Goal: Task Accomplishment & Management: Complete application form

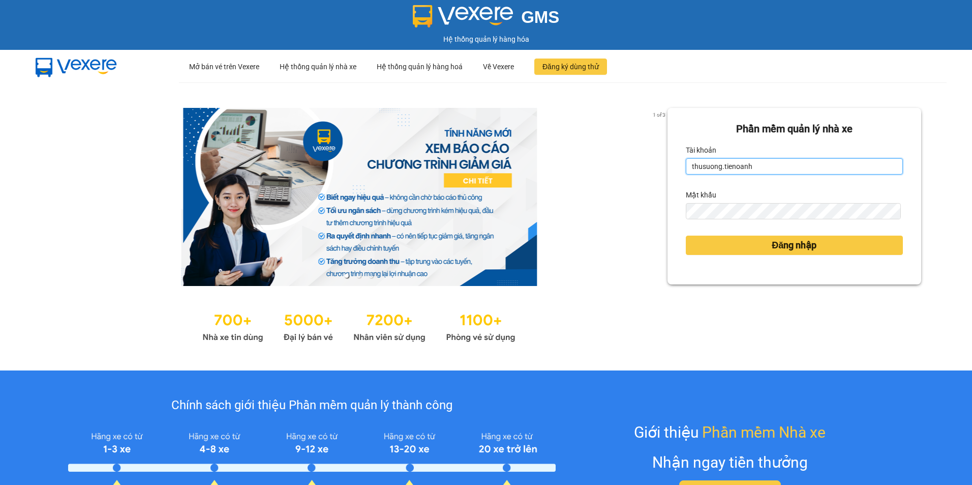
drag, startPoint x: 715, startPoint y: 169, endPoint x: 679, endPoint y: 166, distance: 36.2
click at [679, 166] on div "Phần mềm quản lý nhà xe Tài khoản thusuong.tienoanh Mật khẩu Đăng nhập" at bounding box center [795, 196] width 254 height 176
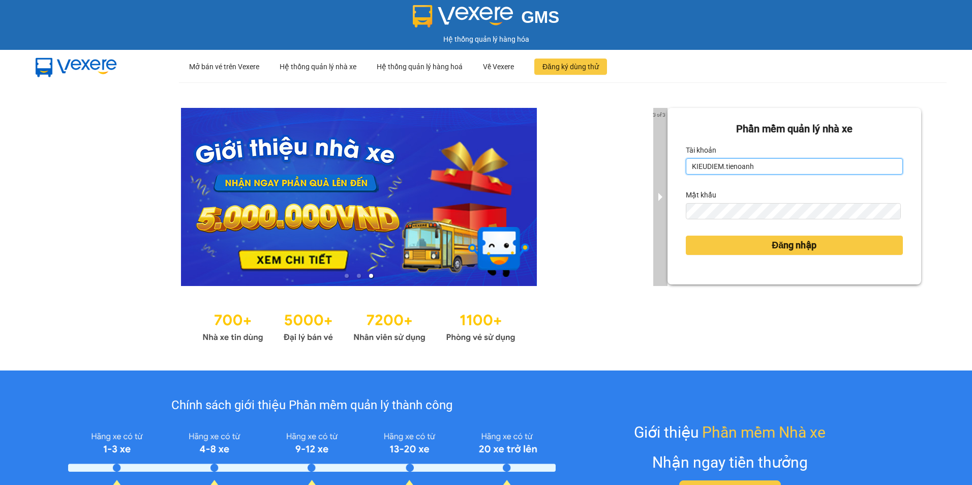
drag, startPoint x: 719, startPoint y: 165, endPoint x: 656, endPoint y: 158, distance: 64.0
click at [656, 158] on div "3 of 3 Phần mềm quản lý nhà xe Tài khoản KIEUDIEM.tienoanh Mật khẩu Đăng nhập" at bounding box center [486, 226] width 972 height 288
type input "kieudiem.tienoanh"
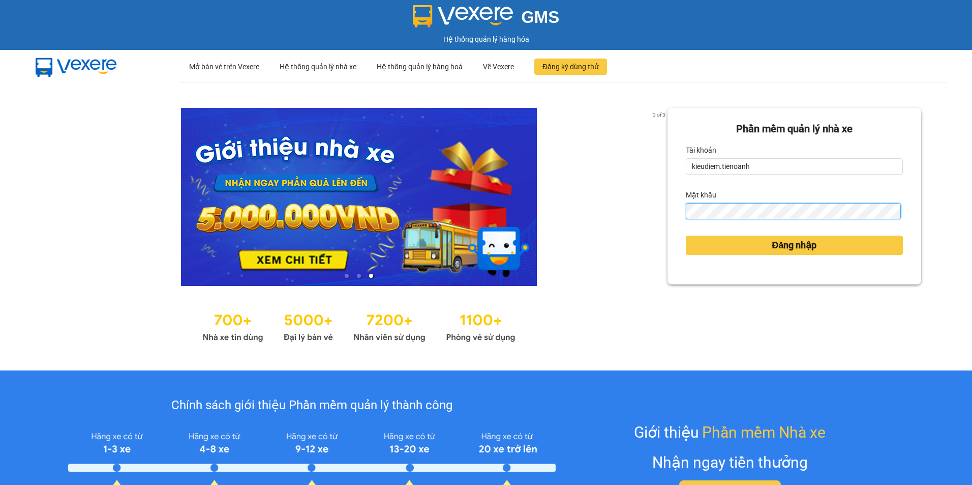
click at [626, 214] on div "3 of 3 Phần mềm quản lý nhà xe Tài khoản kieudiem.tienoanh Mật khẩu Đăng nhập" at bounding box center [486, 226] width 972 height 288
click at [686, 235] on button "Đăng nhập" at bounding box center [794, 244] width 217 height 19
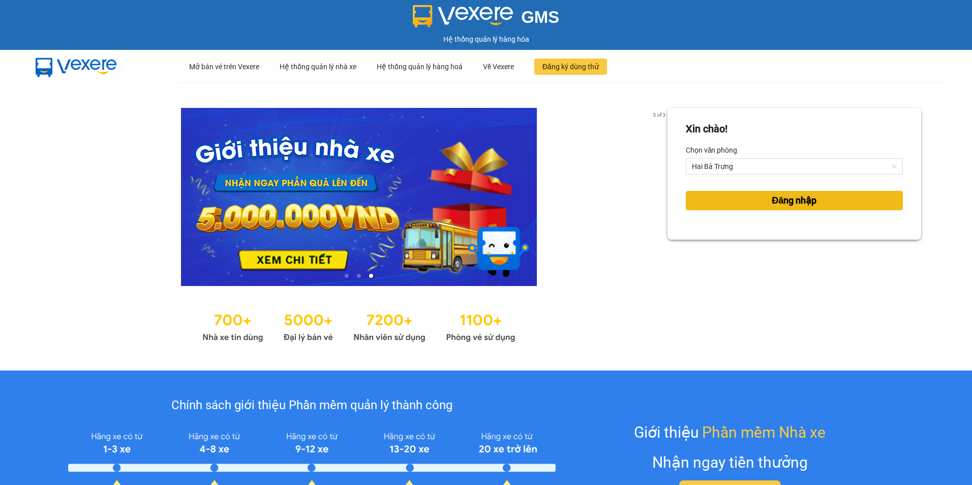
click at [777, 203] on span "Đăng nhập" at bounding box center [794, 200] width 45 height 14
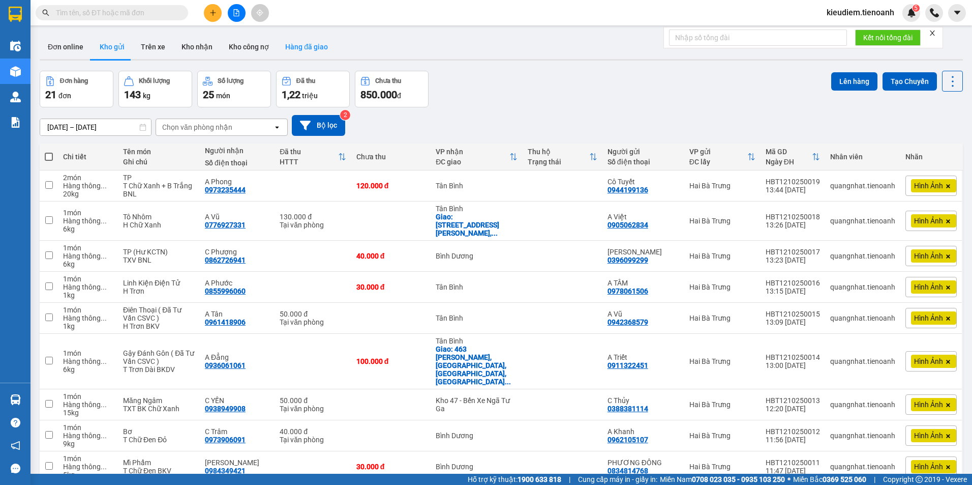
click at [301, 50] on button "Hàng đã giao" at bounding box center [306, 47] width 59 height 24
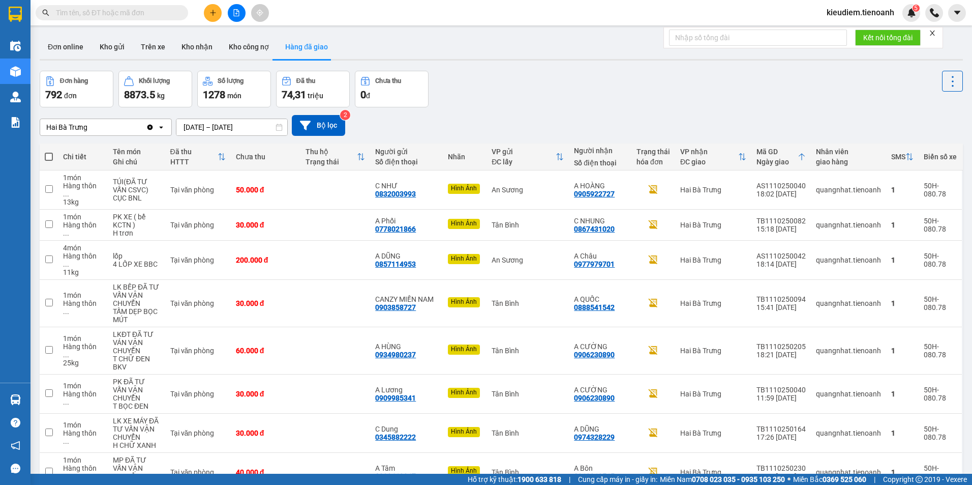
click at [529, 131] on div "Hai Bà Trưng Clear value open 10/10/2025 – 12/10/2025 Press the down arrow key …" at bounding box center [502, 125] width 924 height 21
click at [927, 186] on icon at bounding box center [930, 189] width 7 height 7
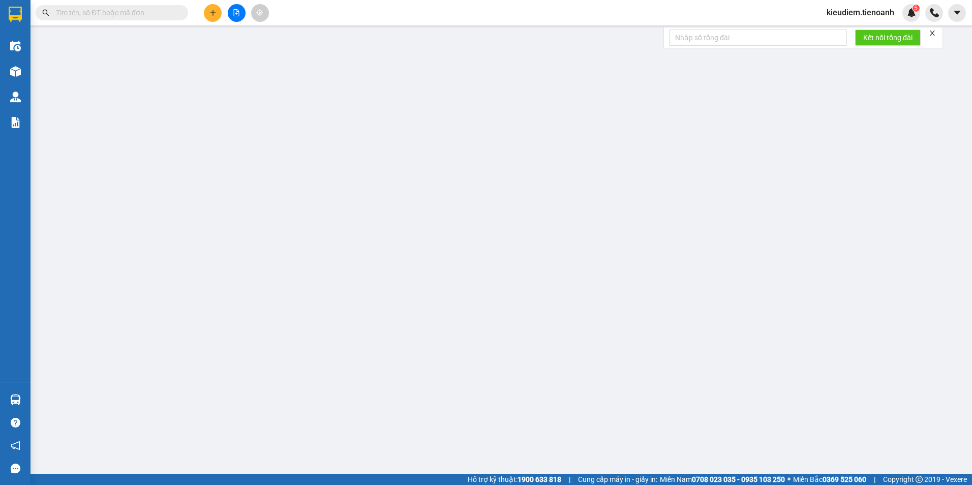
type input "0905922727"
type input "A HOÀNG"
type input "0832003993"
type input "C NHƯ"
type input "0"
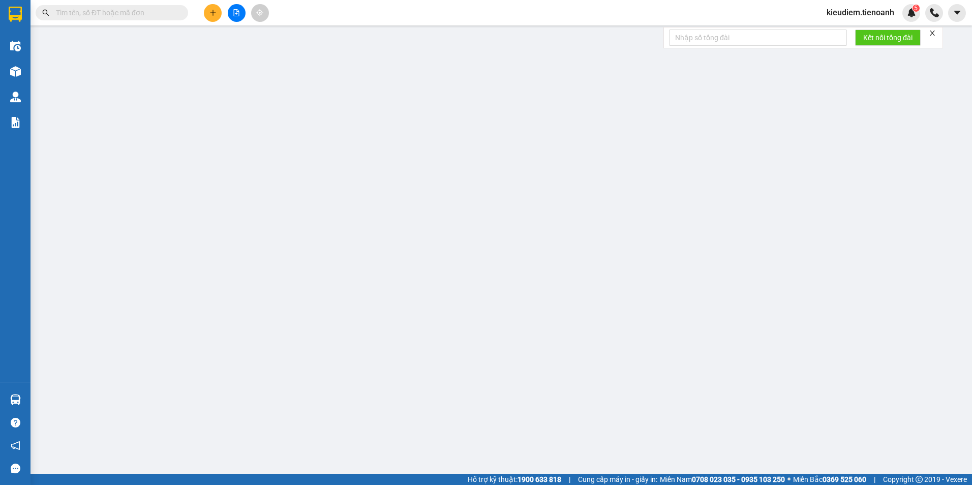
type input "50.000"
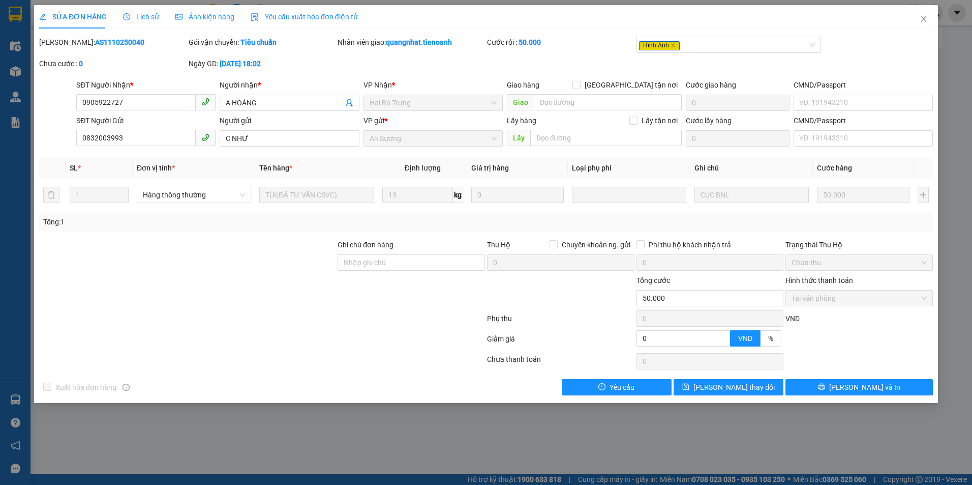
drag, startPoint x: 190, startPoint y: 23, endPoint x: 195, endPoint y: 22, distance: 5.2
click at [191, 23] on div "Ảnh kiện hàng" at bounding box center [204, 16] width 59 height 23
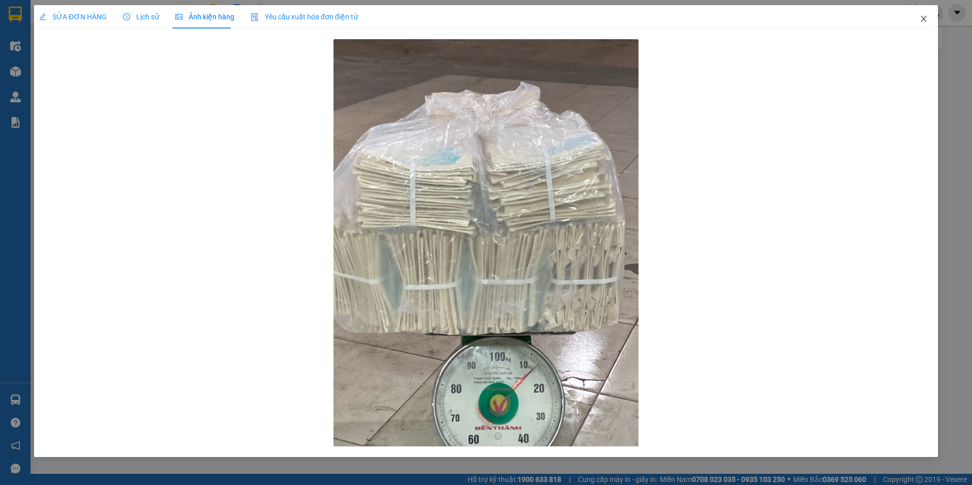
click at [927, 17] on icon "close" at bounding box center [924, 19] width 8 height 8
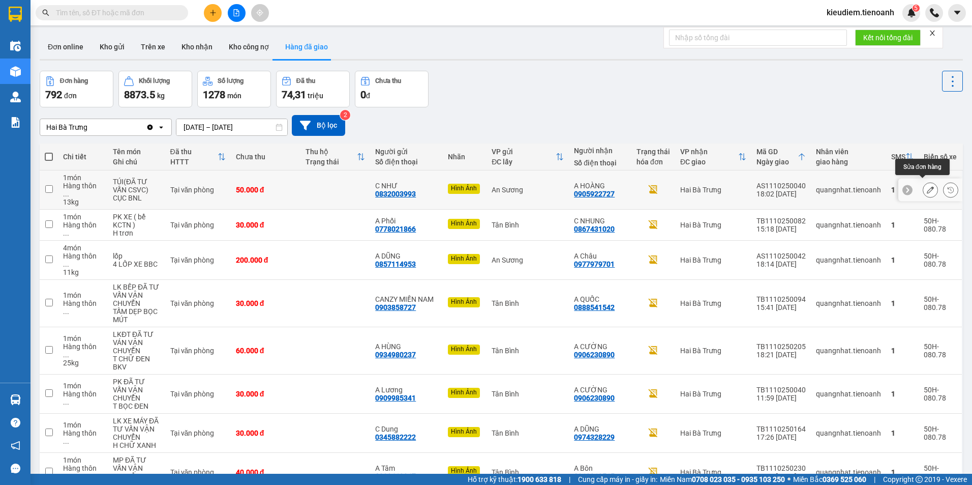
click at [924, 185] on button at bounding box center [931, 190] width 14 height 18
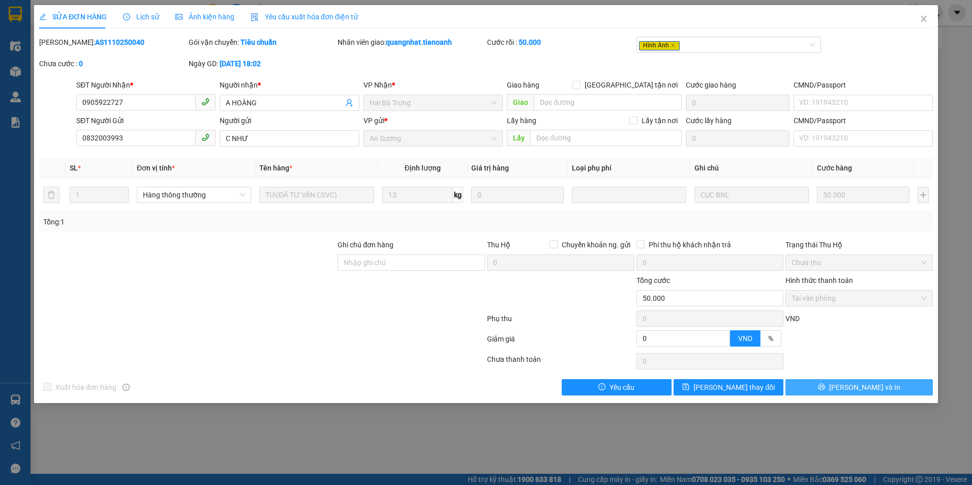
click at [851, 391] on span "[PERSON_NAME] và In" at bounding box center [864, 386] width 71 height 11
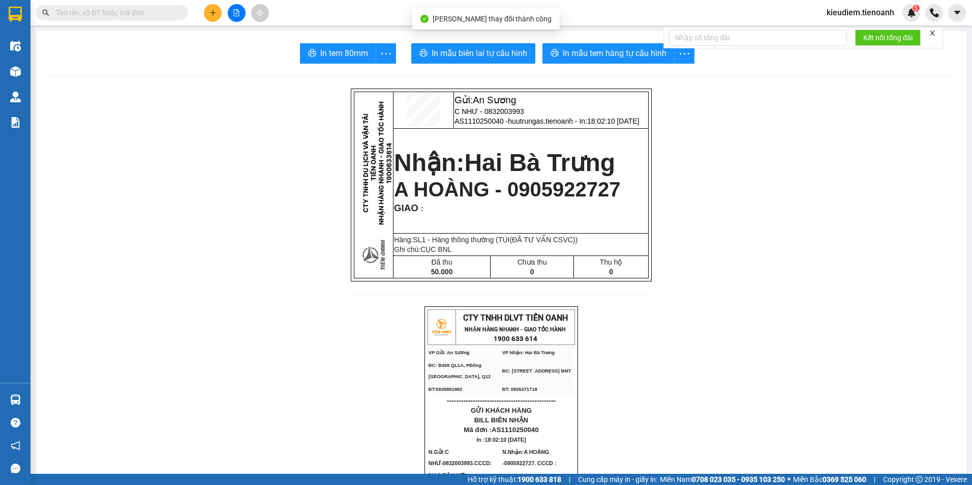
click at [539, 193] on span "A HOÀNG - 0905922727" at bounding box center [507, 189] width 226 height 22
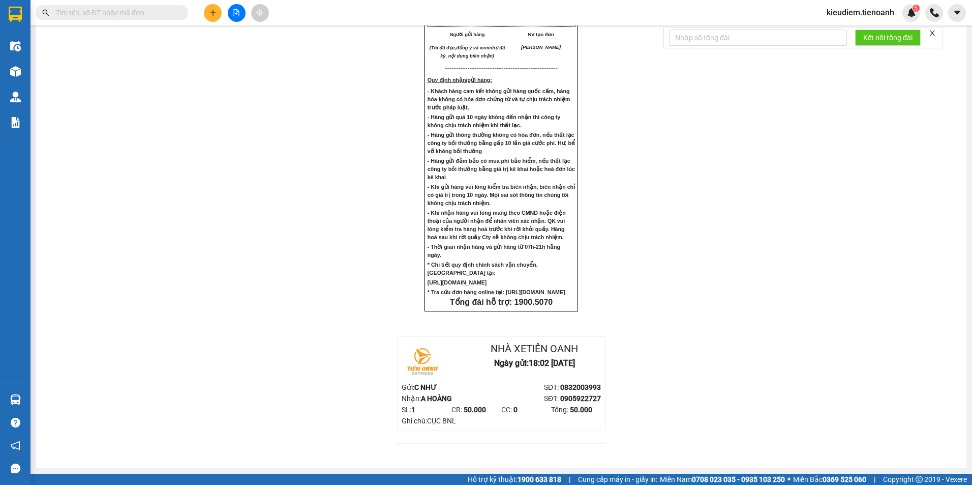
scroll to position [698, 0]
drag, startPoint x: 561, startPoint y: 403, endPoint x: 604, endPoint y: 397, distance: 42.6
drag, startPoint x: 604, startPoint y: 397, endPoint x: 582, endPoint y: 398, distance: 21.4
click at [582, 398] on span "0905922727" at bounding box center [580, 398] width 41 height 8
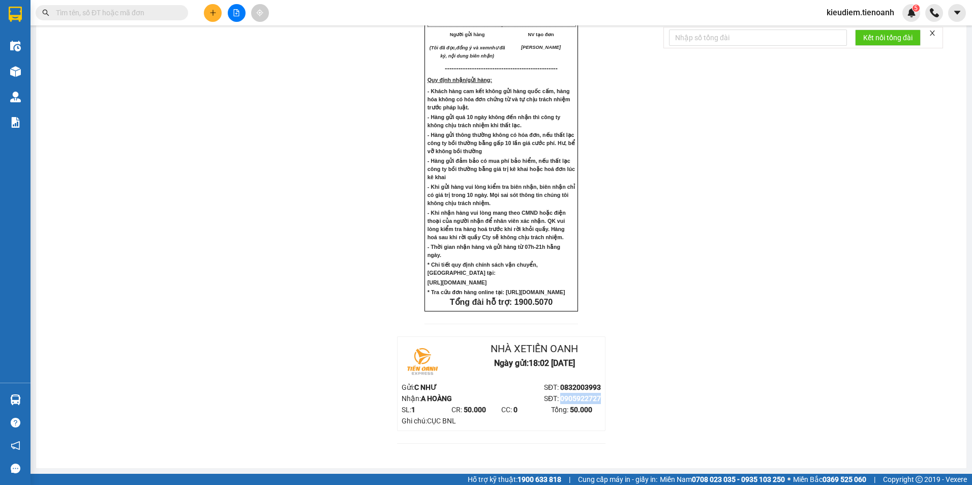
click at [582, 398] on span "0905922727" at bounding box center [580, 398] width 41 height 8
click at [460, 361] on div at bounding box center [435, 361] width 67 height 41
paste input "0867547478"
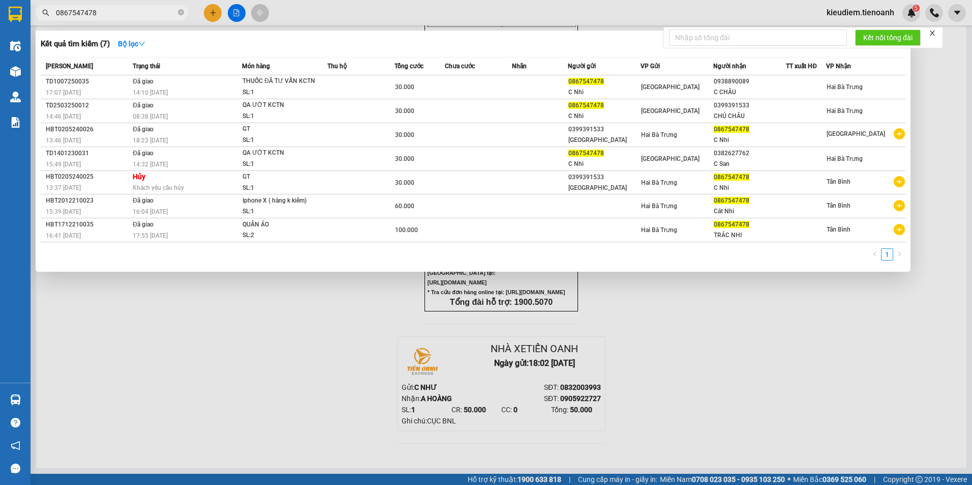
type input "0867547478"
click at [171, 90] on div "14:10 - 11/07" at bounding box center [187, 92] width 109 height 11
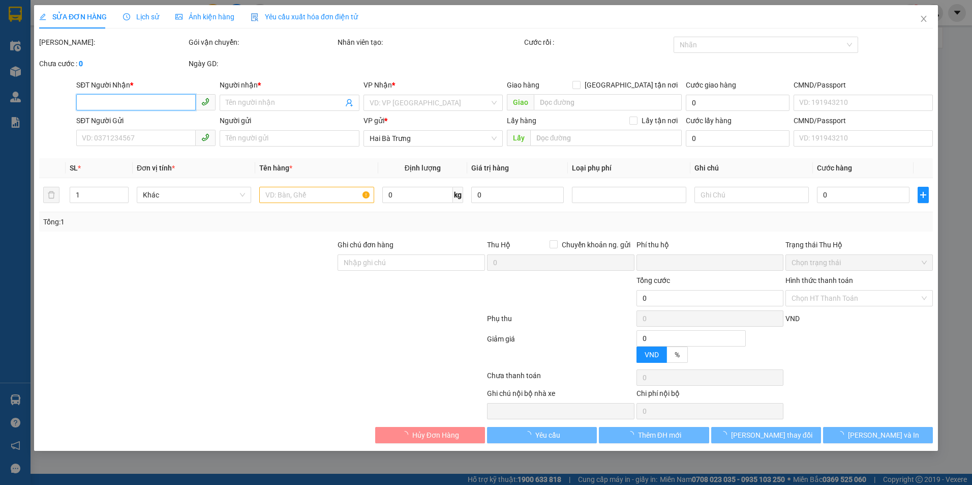
type input "0938890089"
type input "C CHÂU"
type input "0867547478"
type input "C Nhi"
type input "0"
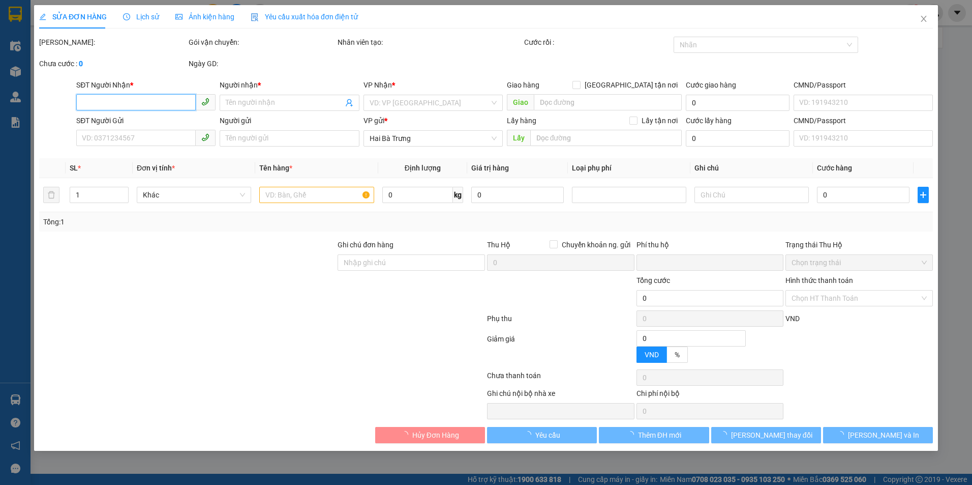
type input "30.000"
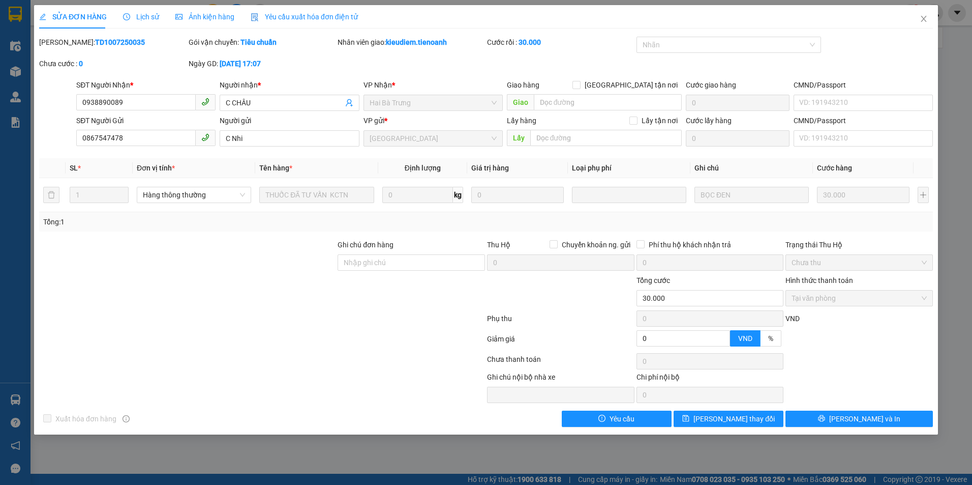
click at [151, 19] on span "Lịch sử" at bounding box center [141, 17] width 36 height 8
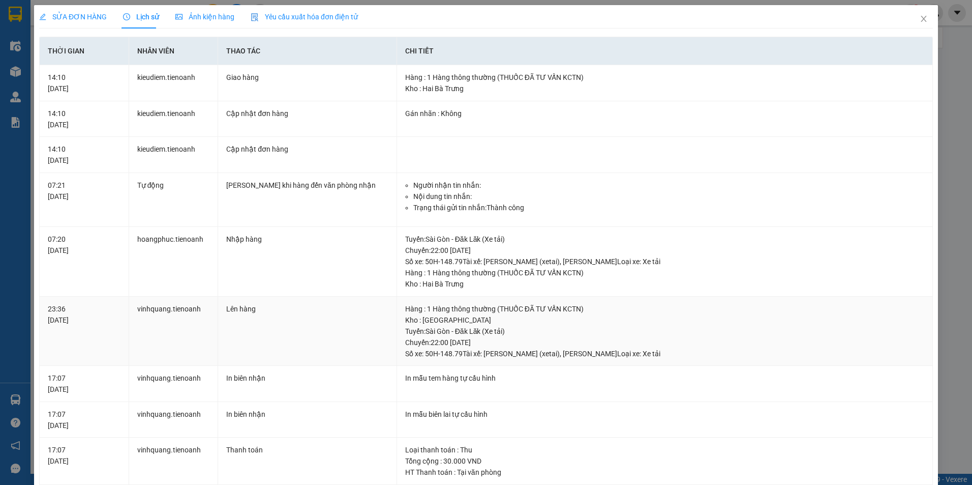
drag, startPoint x: 508, startPoint y: 356, endPoint x: 604, endPoint y: 358, distance: 96.1
click at [604, 358] on div "Tuyến : Sài Gòn - Đăk Lăk (Xe tải) Chuyến: 22:00 ngày 10-07-2025 Số xe: 50H-148…" at bounding box center [664, 342] width 519 height 34
drag, startPoint x: 549, startPoint y: 354, endPoint x: 591, endPoint y: 357, distance: 42.8
click at [591, 357] on div "Tuyến : Sài Gòn - Đăk Lăk (Xe tải) Chuyến: 22:00 ngày 10-07-2025 Số xe: 50H-148…" at bounding box center [664, 342] width 519 height 34
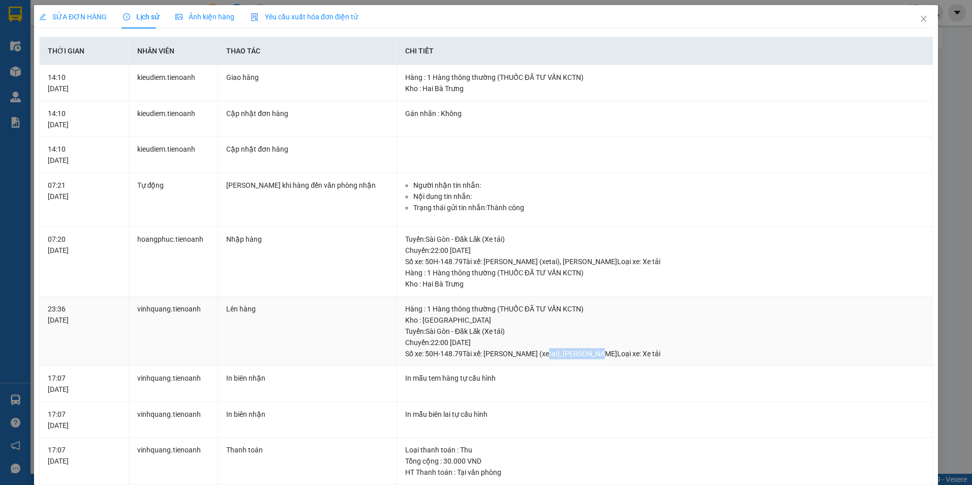
click at [591, 357] on div "Tuyến : Sài Gòn - Đăk Lăk (Xe tải) Chuyến: 22:00 ngày 10-07-2025 Số xe: 50H-148…" at bounding box center [664, 342] width 519 height 34
click at [920, 26] on span "Close" at bounding box center [924, 19] width 28 height 28
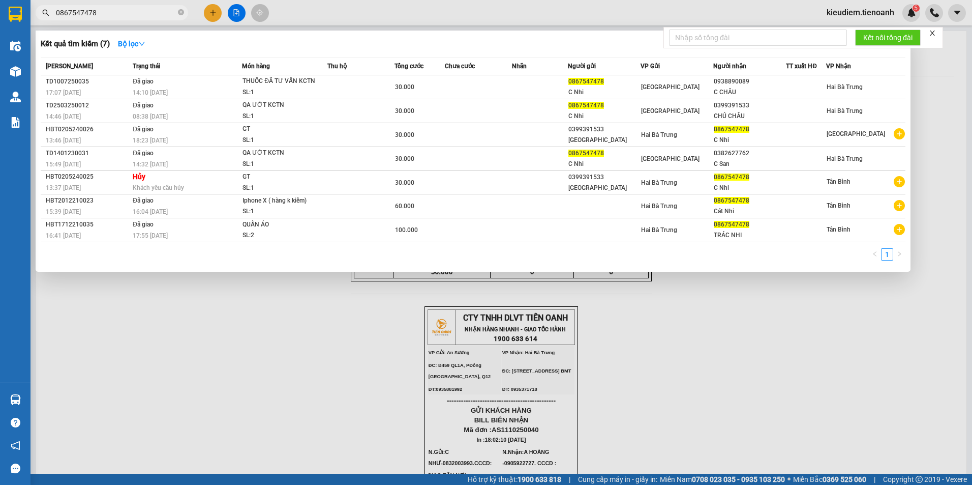
click at [107, 18] on span "0867547478" at bounding box center [112, 12] width 153 height 15
click at [107, 17] on input "0867547478" at bounding box center [116, 12] width 120 height 11
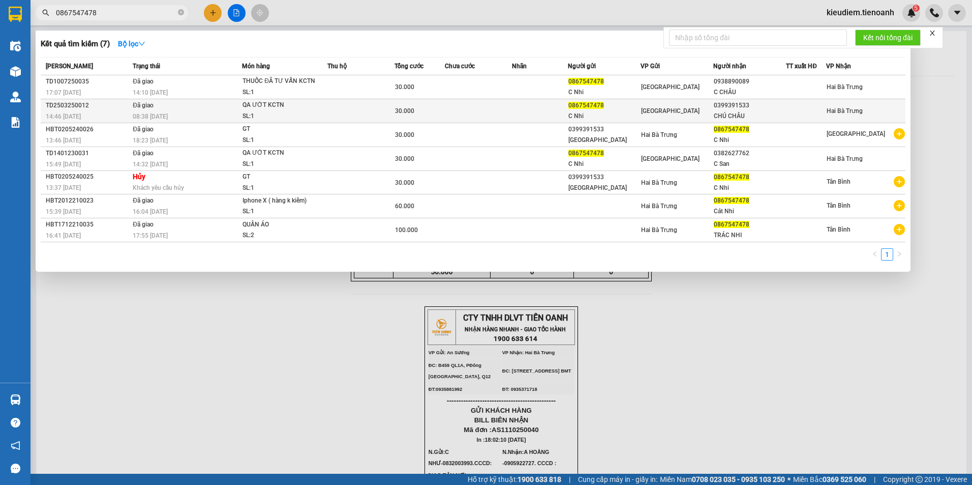
click at [238, 104] on td "Đã giao 08:38 - 26/03" at bounding box center [186, 111] width 112 height 24
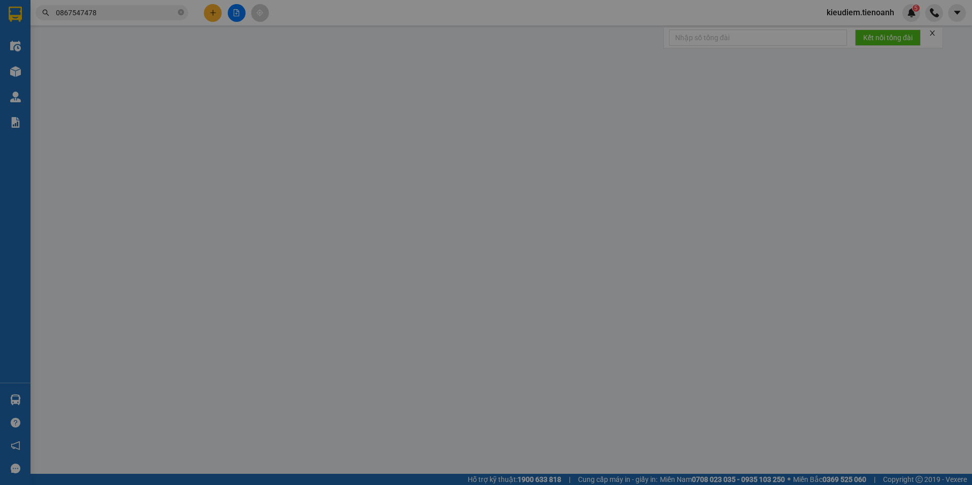
type input "0399391533"
type input "CHÚ CHÂU"
type input "0867547478"
type input "C Nhi"
type input "0"
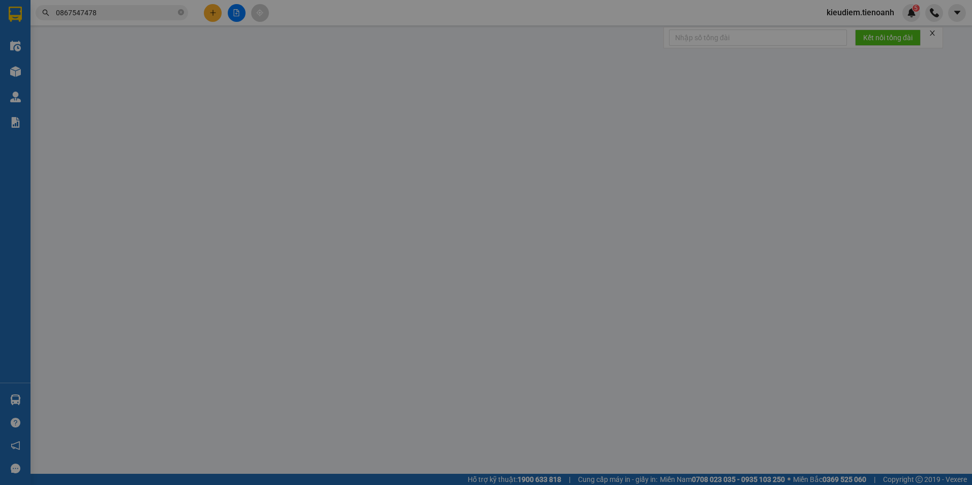
type input "30.000"
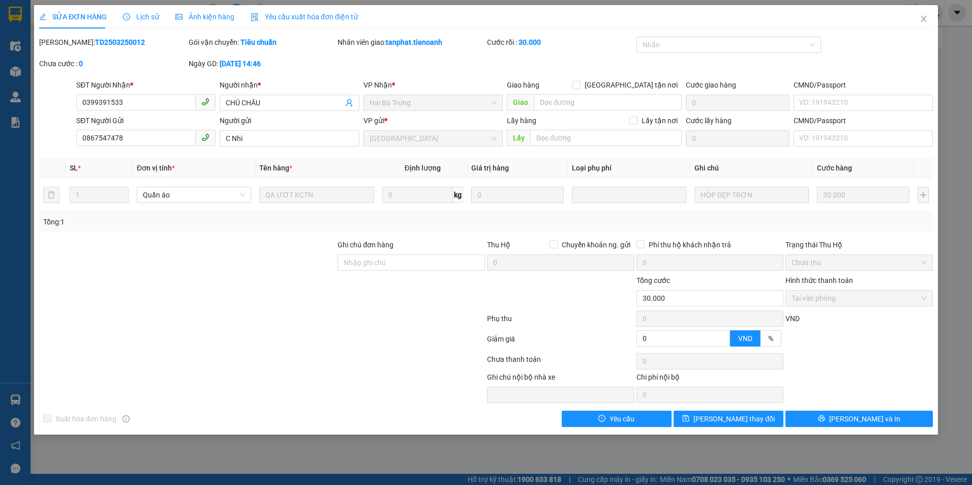
click at [144, 16] on span "Lịch sử" at bounding box center [141, 17] width 36 height 8
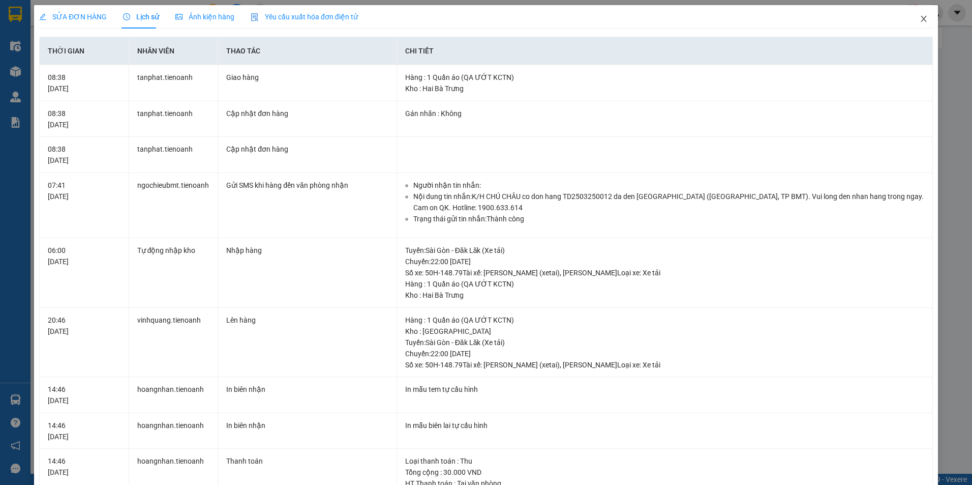
click at [915, 24] on span "Close" at bounding box center [924, 19] width 28 height 28
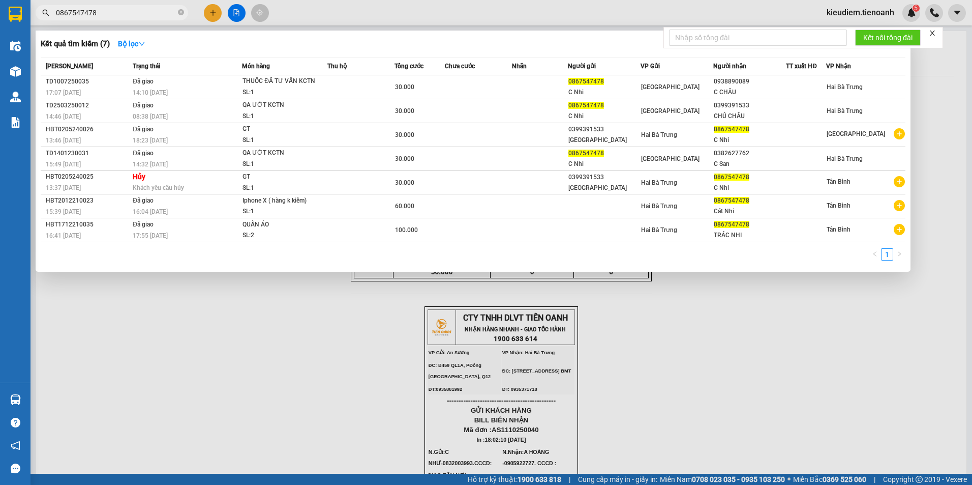
click at [127, 9] on input "0867547478" at bounding box center [116, 12] width 120 height 11
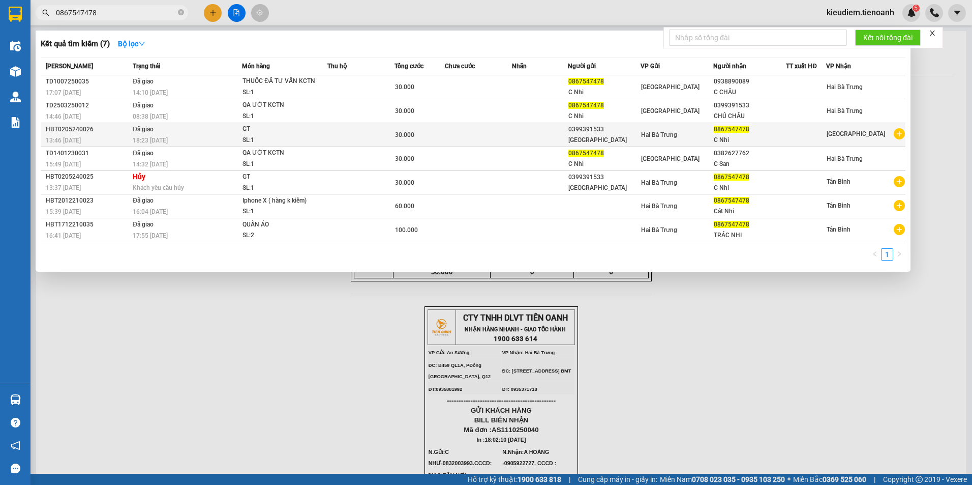
click at [232, 132] on td "Đã giao 18:23 - 03/05" at bounding box center [186, 135] width 112 height 24
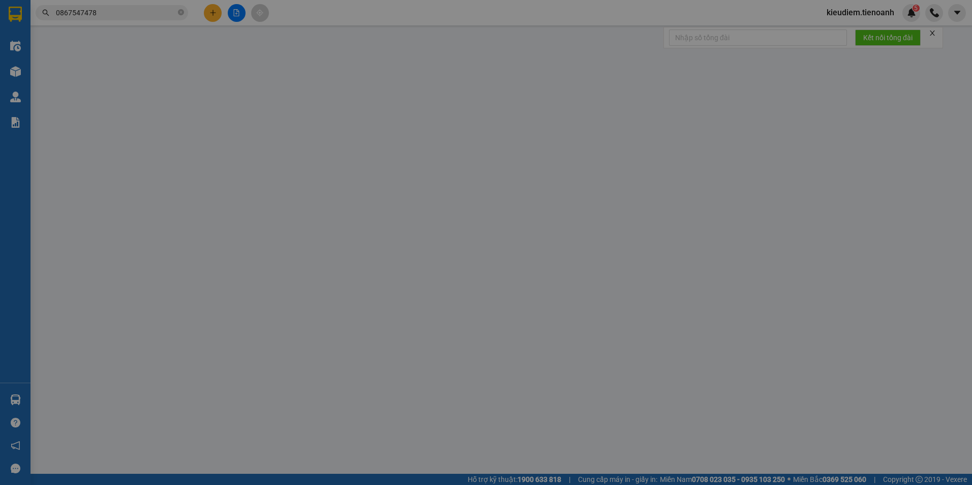
type input "0867547478"
type input "C Nhi"
type input "0399391533"
type input "Anh Châu"
type input "0"
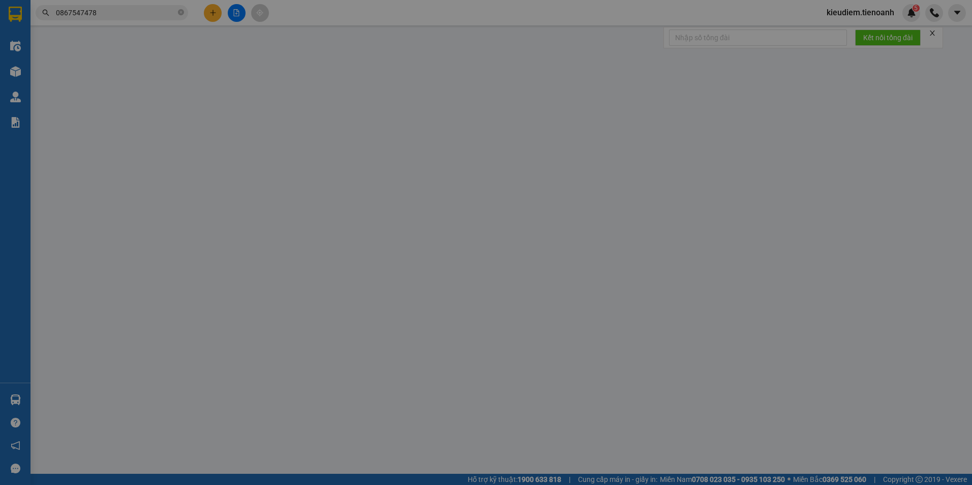
type input "30.000"
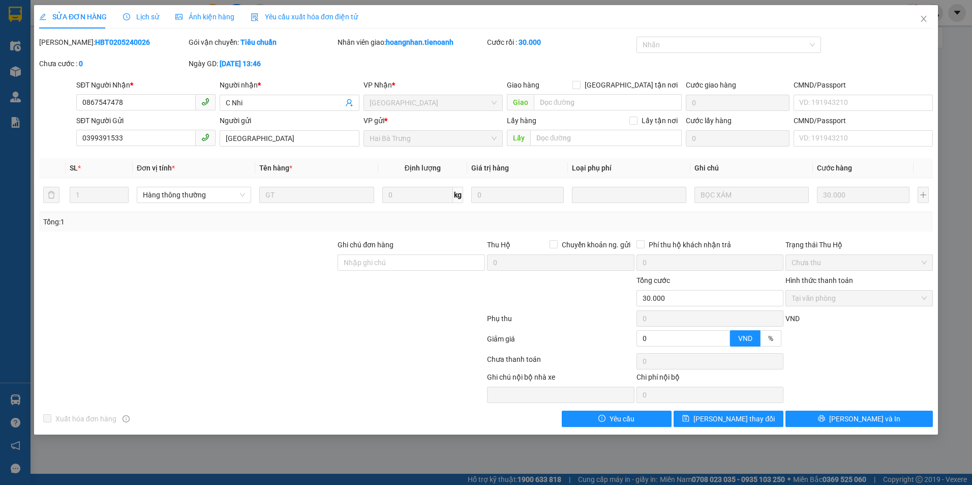
click at [144, 21] on span "Lịch sử" at bounding box center [141, 17] width 36 height 8
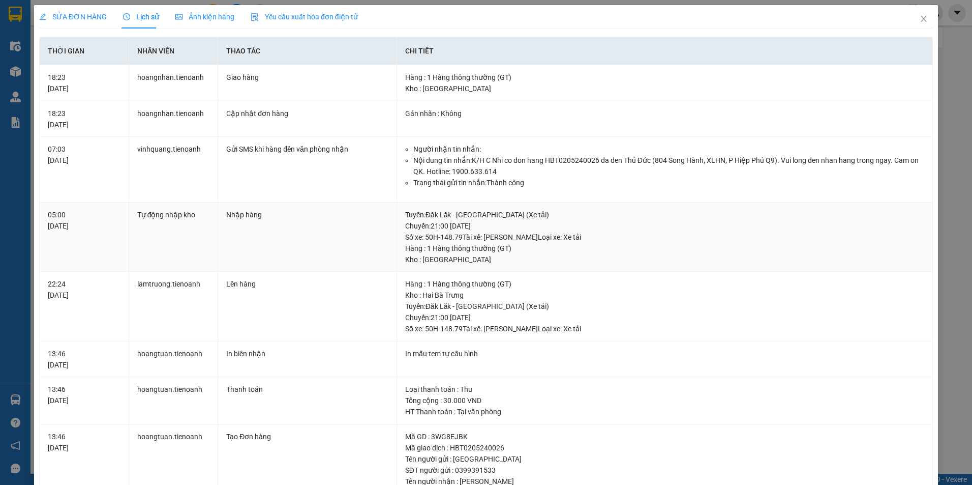
click at [142, 18] on span "Lịch sử" at bounding box center [141, 17] width 36 height 8
drag, startPoint x: 457, startPoint y: 330, endPoint x: 548, endPoint y: 335, distance: 90.7
click at [548, 335] on td "Hàng : 1 Hàng thông thường (GT) Kho : Hai Bà Trưng Tuyến : Đăk Lăk - Sài Gòn (X…" at bounding box center [665, 307] width 536 height 70
click at [921, 18] on icon "close" at bounding box center [924, 19] width 8 height 8
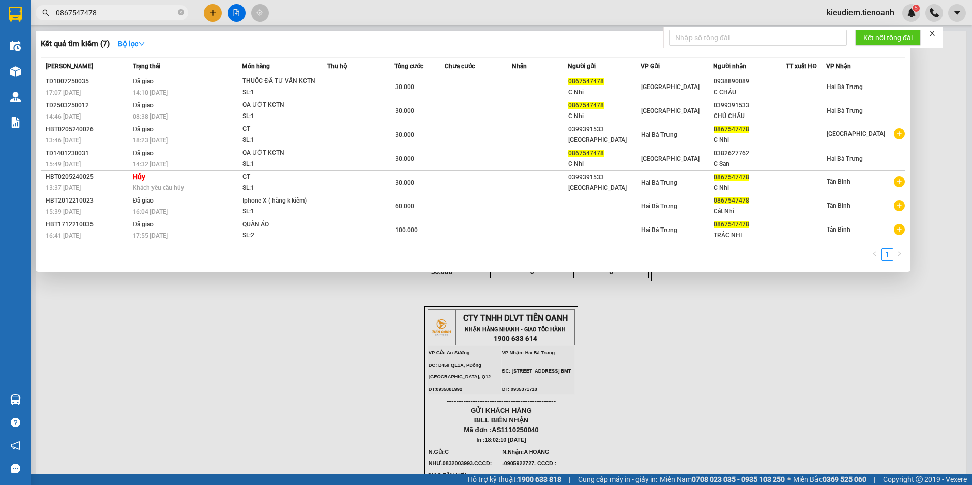
click at [135, 15] on input "0867547478" at bounding box center [116, 12] width 120 height 11
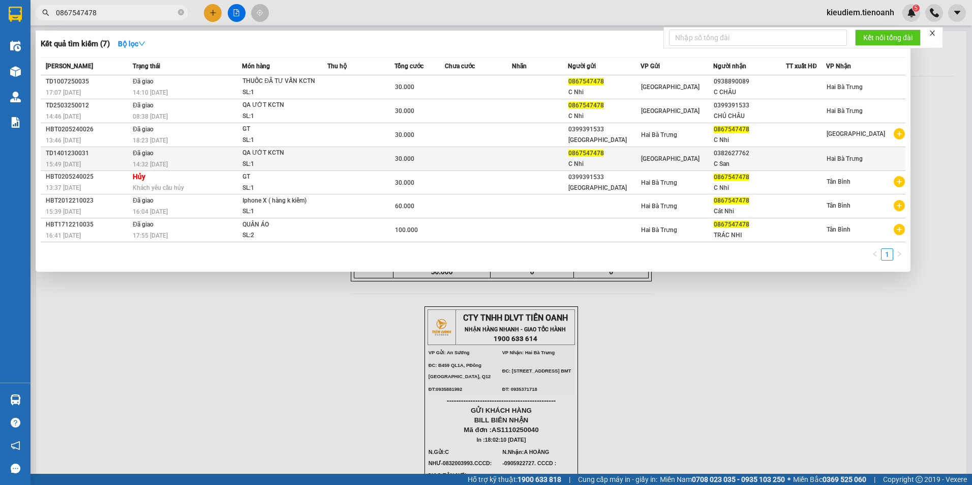
click at [256, 160] on div "SL: 1" at bounding box center [281, 164] width 76 height 11
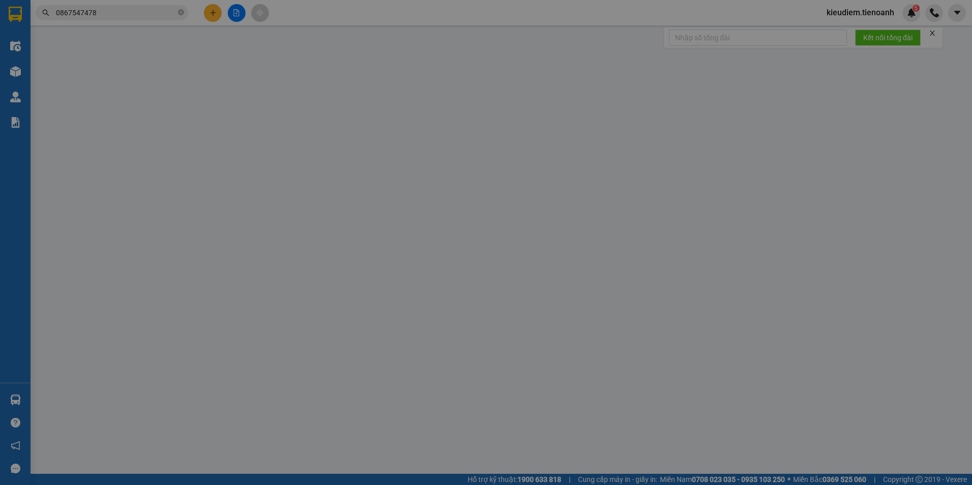
type input "0382627762"
type input "C San"
type input "0867547478"
type input "C Nhi"
type input "0"
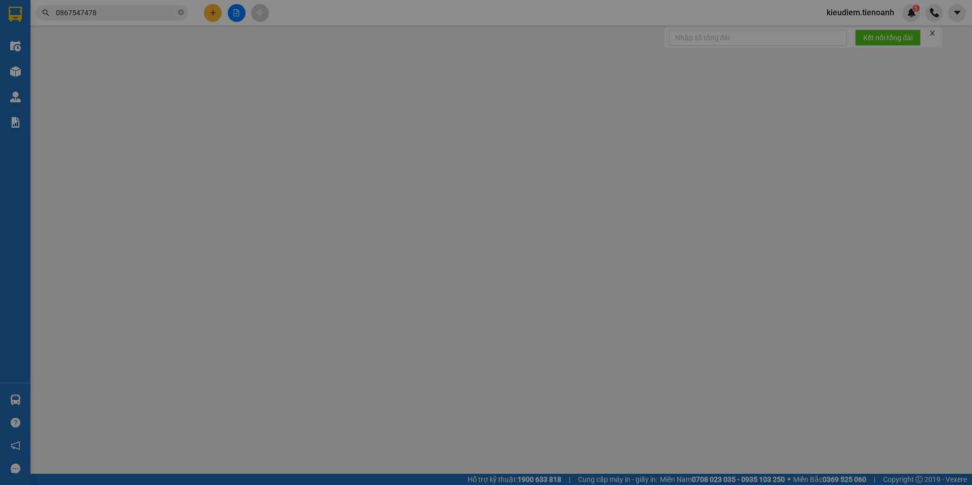
type input "30.000"
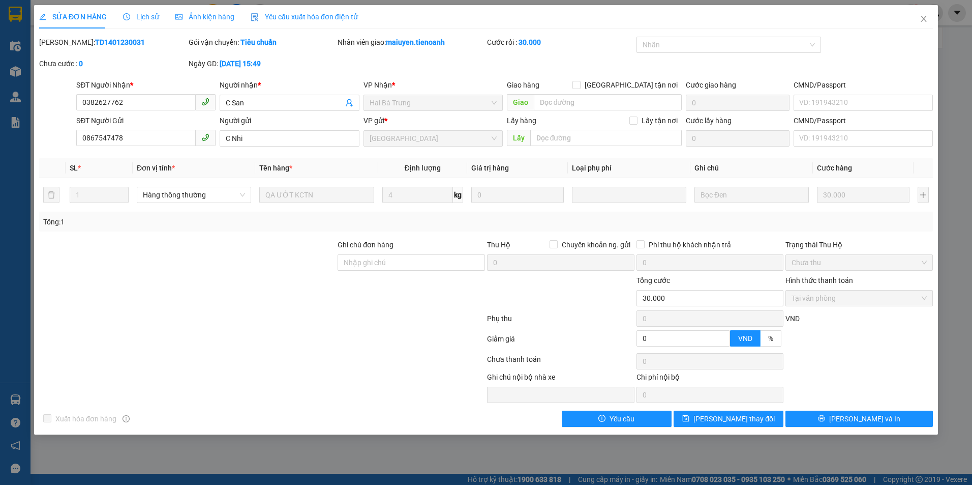
click at [155, 15] on span "Lịch sử" at bounding box center [141, 17] width 36 height 8
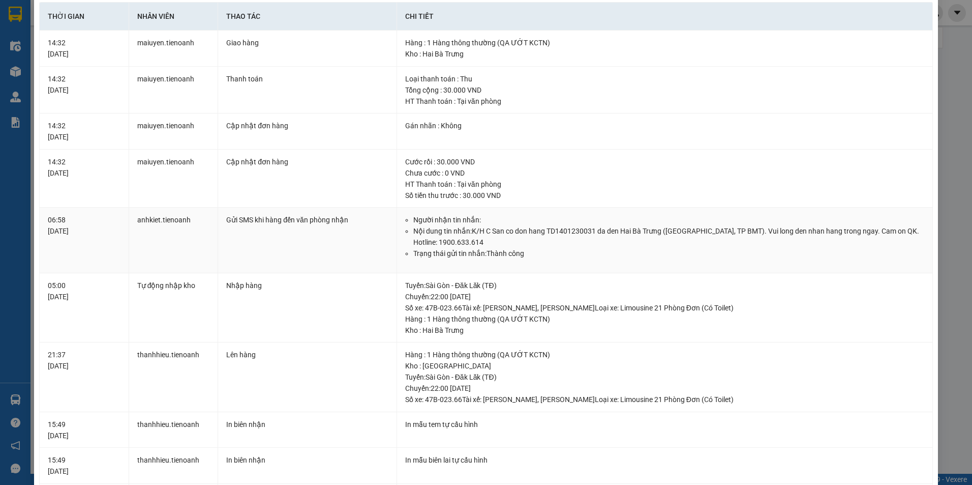
scroll to position [51, 0]
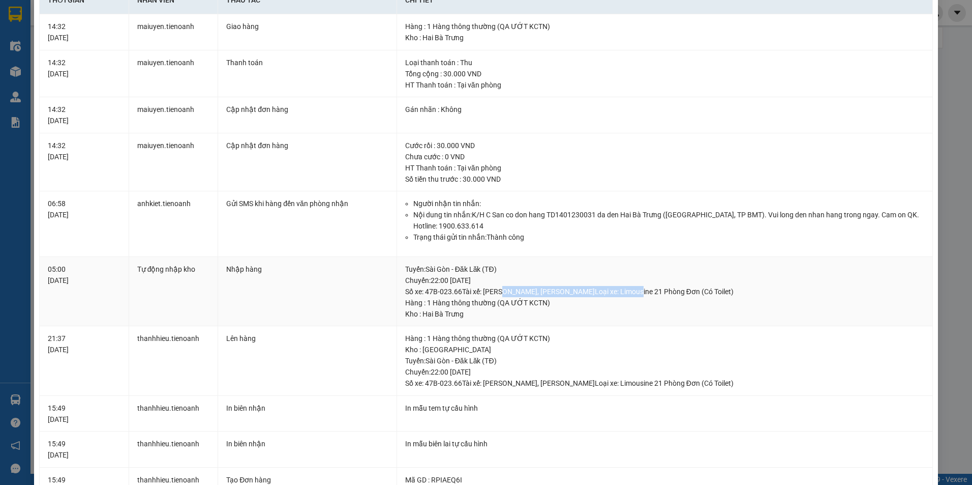
drag, startPoint x: 501, startPoint y: 289, endPoint x: 616, endPoint y: 289, distance: 114.9
click at [616, 289] on div "Tuyến : Sài Gòn - Đăk Lăk (TĐ) Chuyến: 22:00 ngày 14-01-2023 Số xe: 47B-023.66 …" at bounding box center [664, 280] width 519 height 34
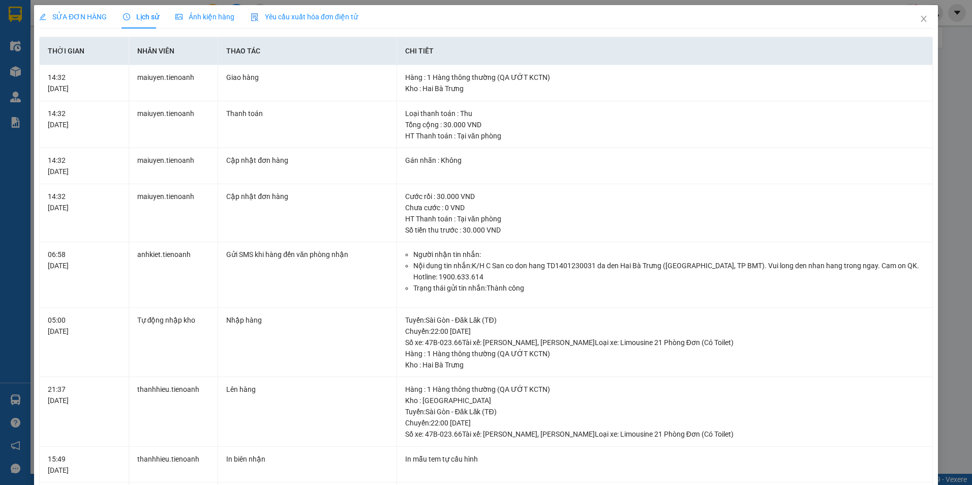
click at [91, 13] on span "SỬA ĐƠN HÀNG" at bounding box center [73, 17] width 68 height 8
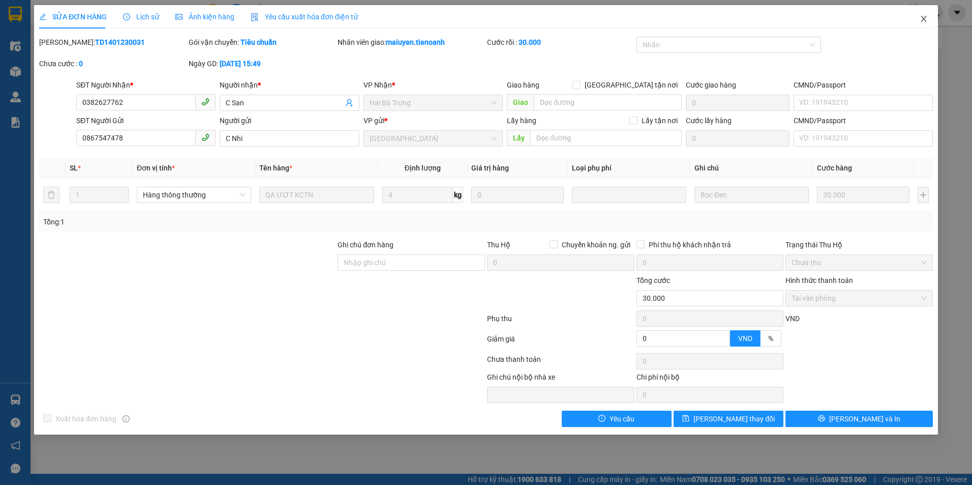
click at [917, 22] on span "Close" at bounding box center [924, 19] width 28 height 28
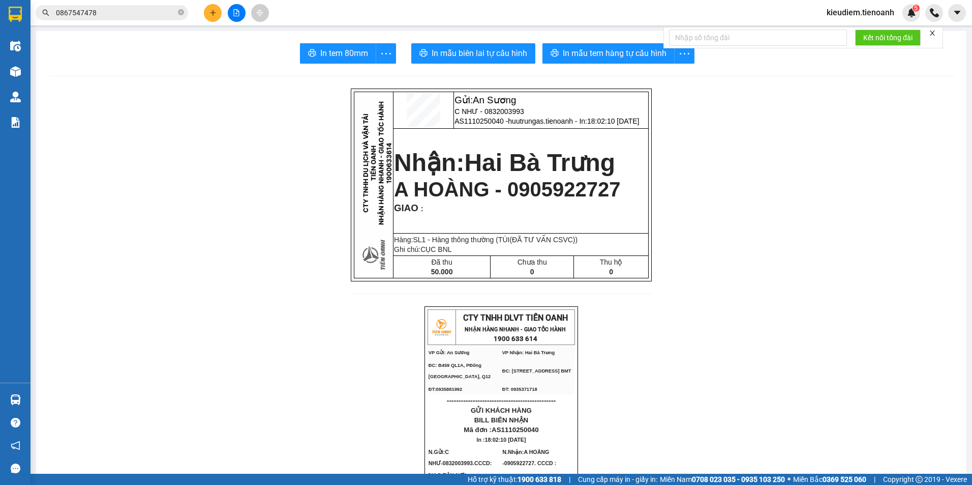
click at [108, 14] on input "0867547478" at bounding box center [116, 12] width 120 height 11
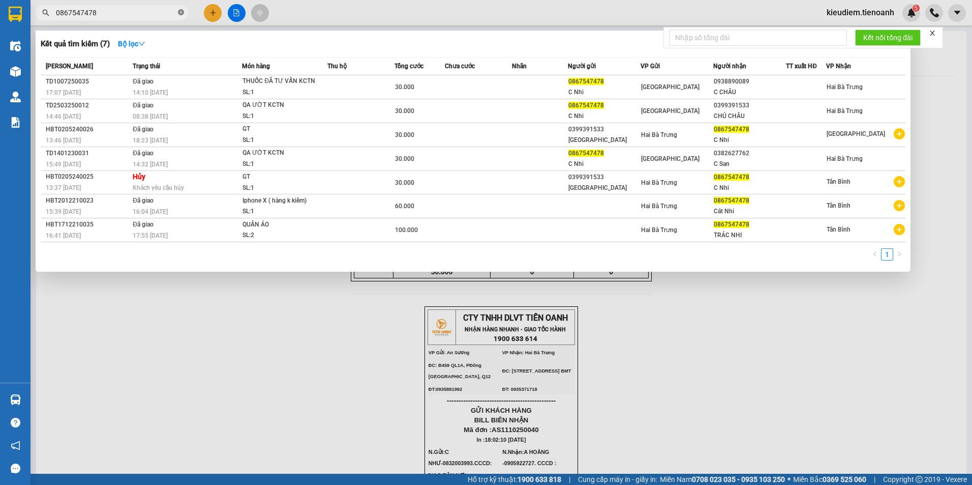
click at [181, 13] on icon "close-circle" at bounding box center [181, 12] width 6 height 6
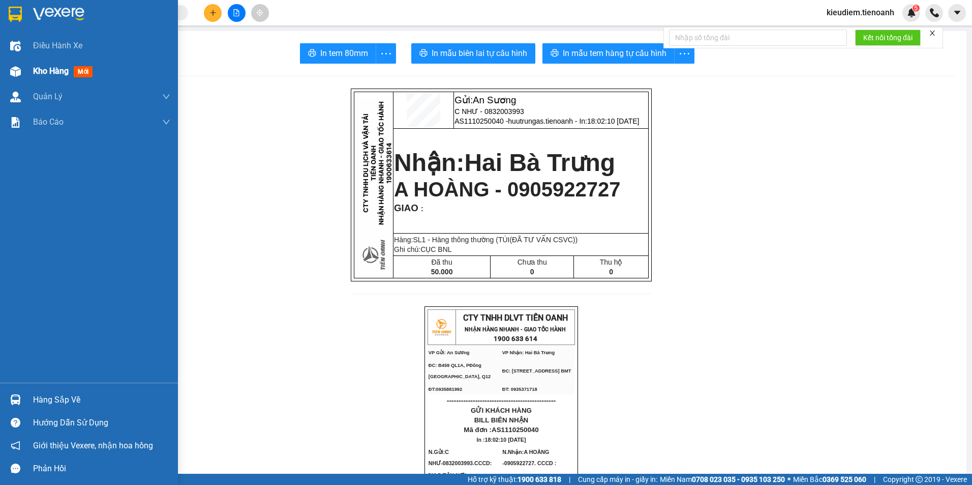
click at [28, 72] on div "Kho hàng mới" at bounding box center [89, 70] width 178 height 25
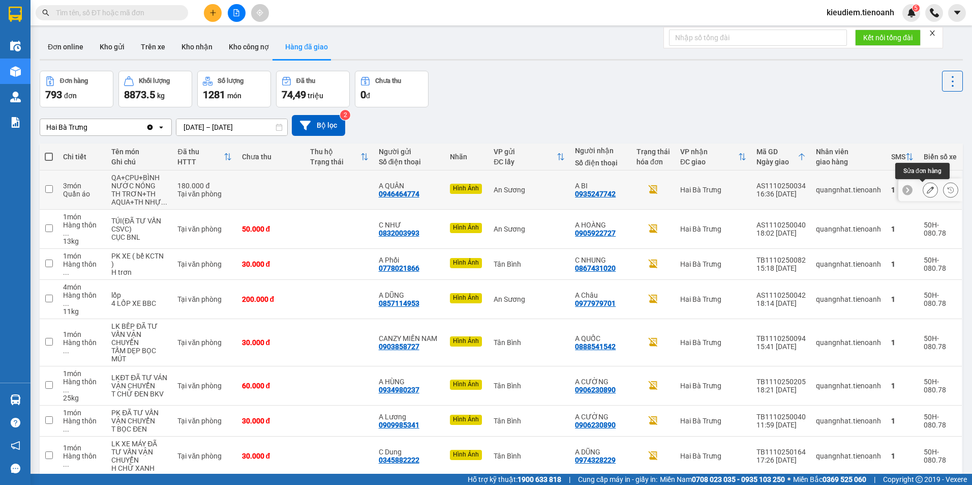
click at [924, 189] on button at bounding box center [931, 190] width 14 height 18
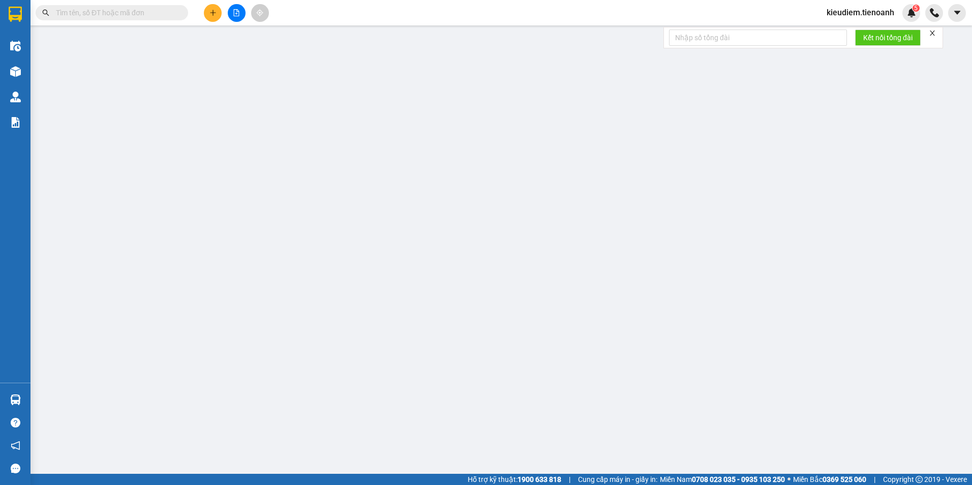
type input "0935247742"
type input "A BI"
type input "0946464774"
type input "A QUÂN"
type input "0"
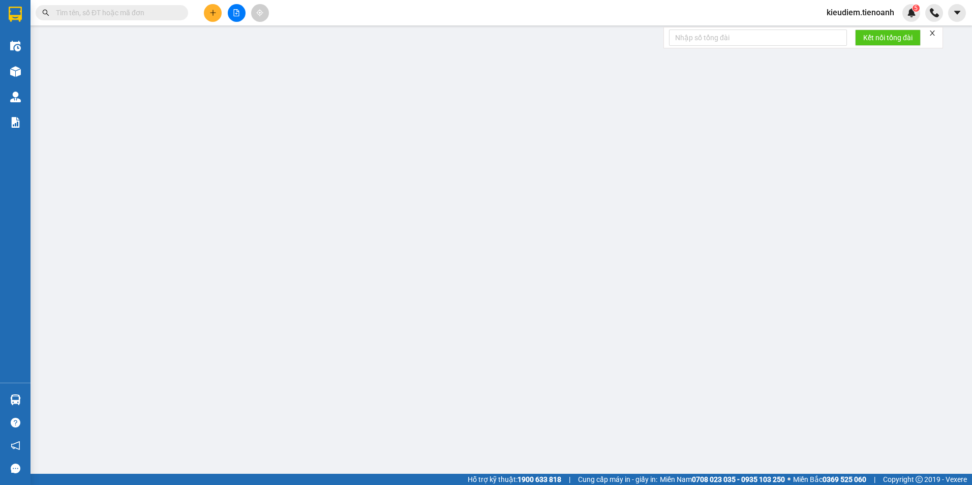
type input "180.000"
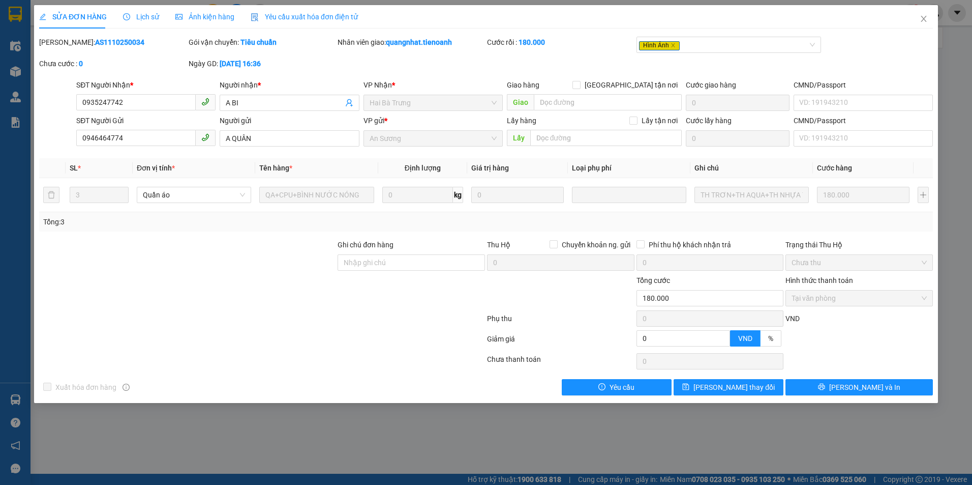
click at [144, 21] on div "Lịch sử" at bounding box center [141, 16] width 36 height 11
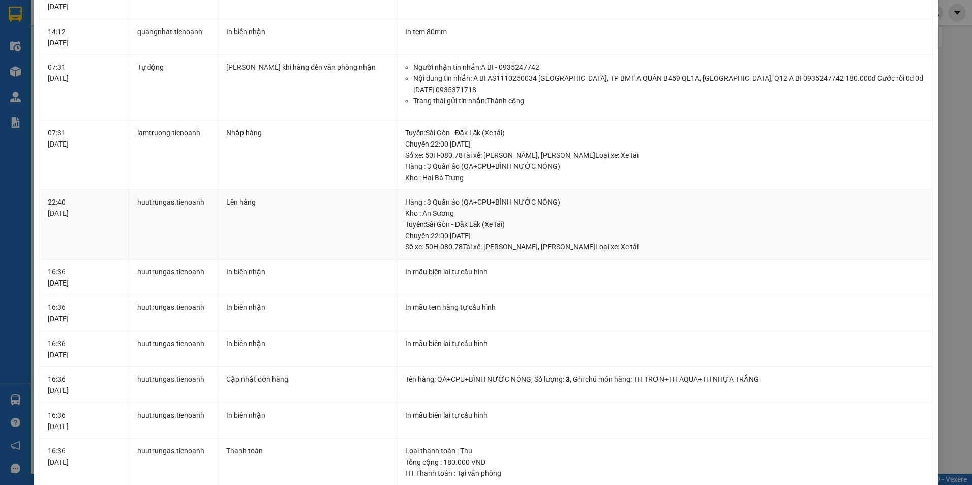
scroll to position [356, 0]
click at [570, 248] on div "Tuyến : Sài Gòn - Đăk Lăk (Xe tải) Chuyến: 22:00 ngày 11-10-2025 Số xe: 50H-080…" at bounding box center [664, 235] width 519 height 34
drag, startPoint x: 570, startPoint y: 248, endPoint x: 561, endPoint y: 247, distance: 8.8
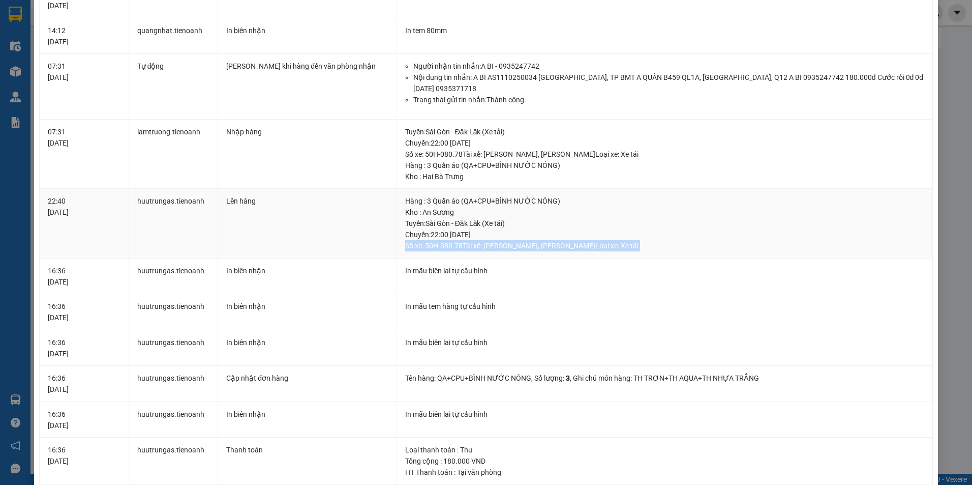
click at [561, 247] on div "Tuyến : Sài Gòn - Đăk Lăk (Xe tải) Chuyến: 22:00 ngày 11-10-2025 Số xe: 50H-080…" at bounding box center [664, 235] width 519 height 34
click at [543, 245] on div "Tuyến : Sài Gòn - Đăk Lăk (Xe tải) Chuyến: 22:00 ngày 11-10-2025 Số xe: 50H-080…" at bounding box center [664, 235] width 519 height 34
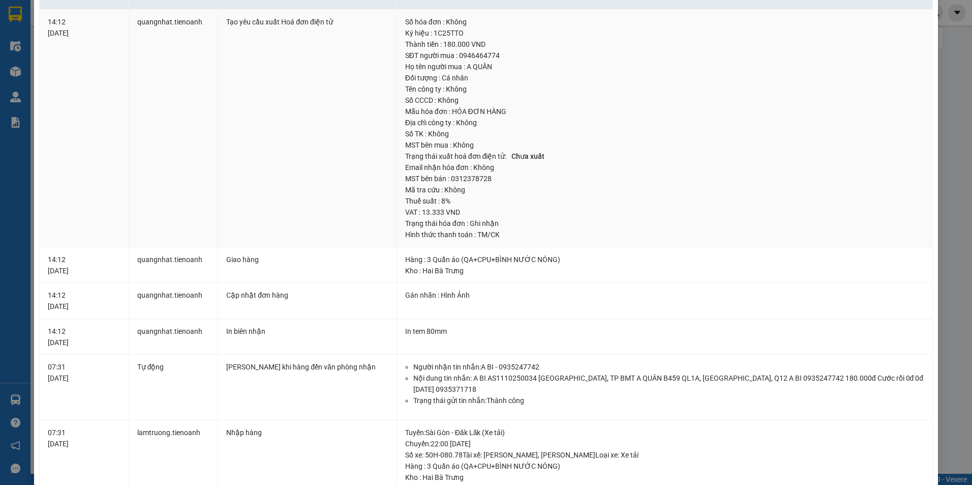
scroll to position [0, 0]
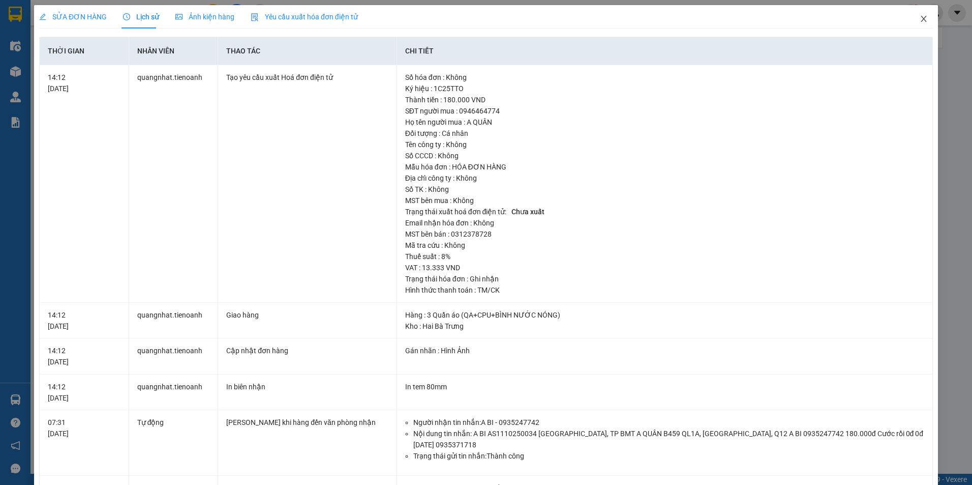
click at [921, 18] on span "Close" at bounding box center [924, 19] width 28 height 28
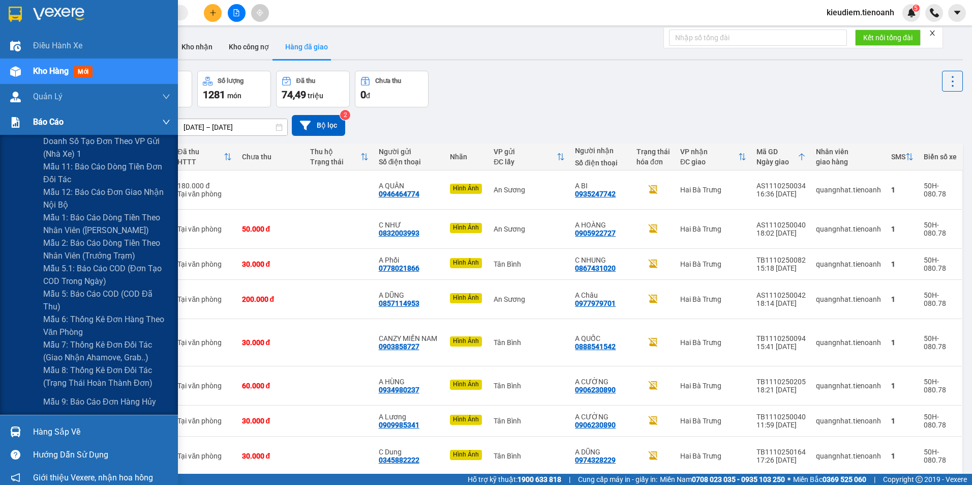
click at [25, 132] on div "Báo cáo" at bounding box center [89, 121] width 178 height 25
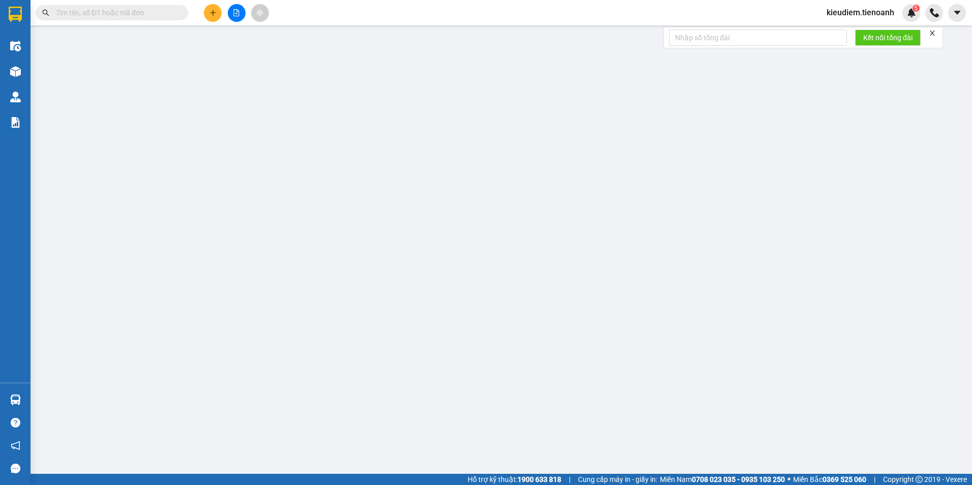
paste input "BXNTG1110250003"
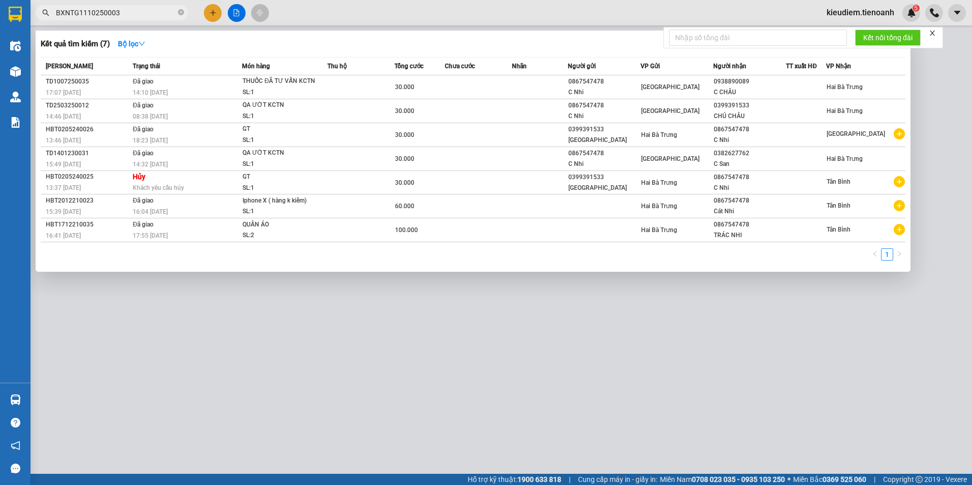
type input "BXNTG1110250003"
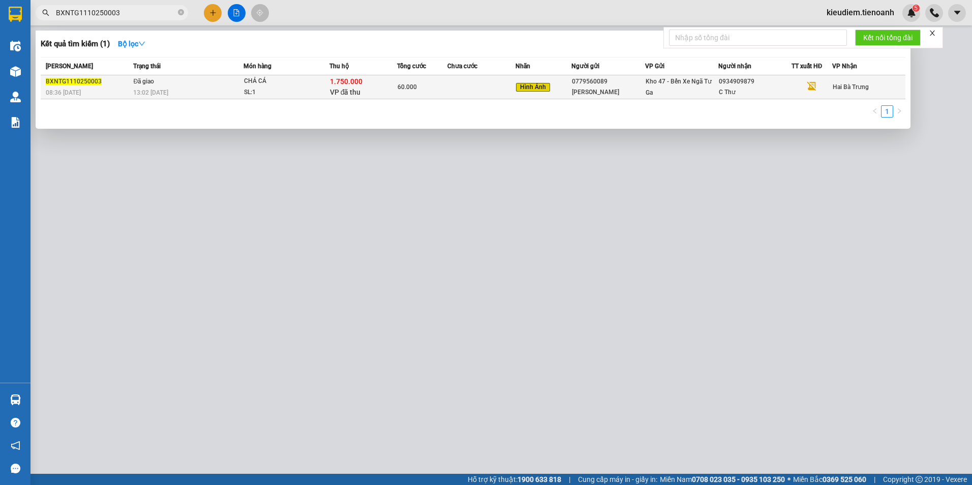
click at [314, 83] on div "CHẢ CÁ" at bounding box center [282, 81] width 76 height 11
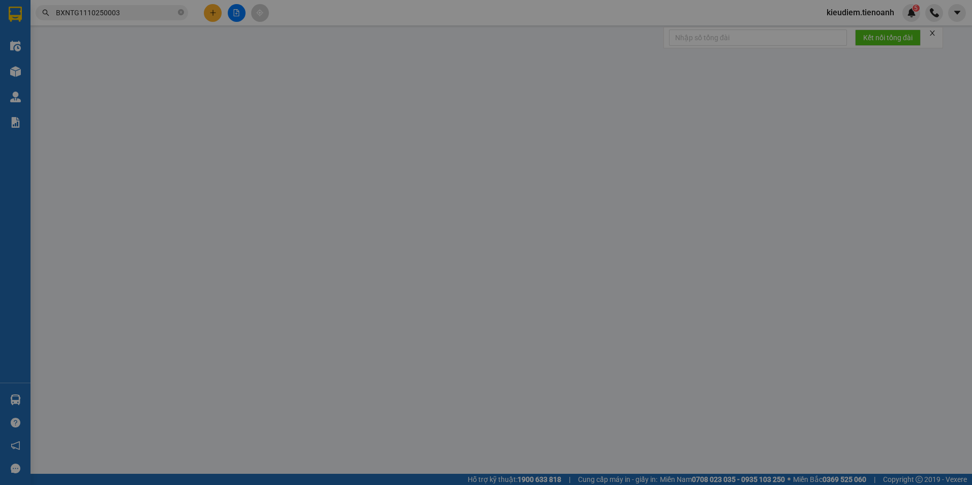
type input "0934909879"
type input "C Thư"
type input "0779560089"
type input "[PERSON_NAME]"
type input "1.750.000"
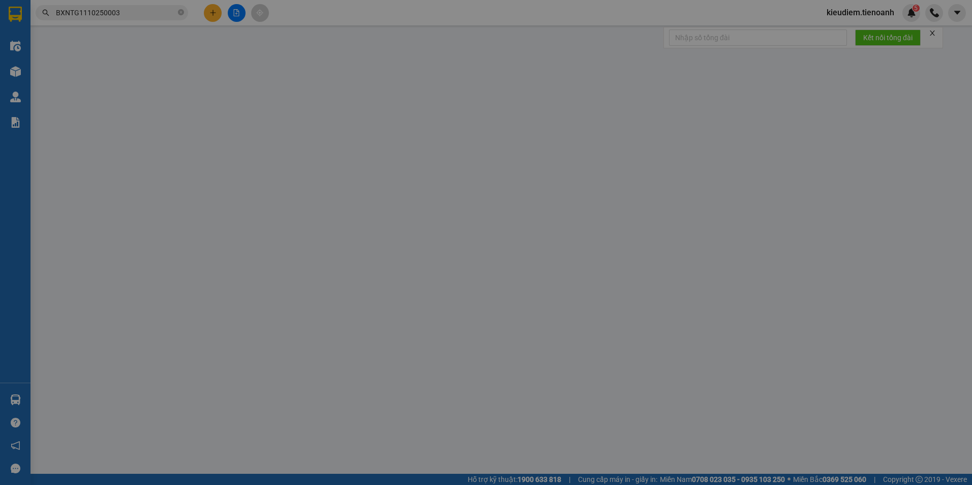
type input "0"
type input "60.000"
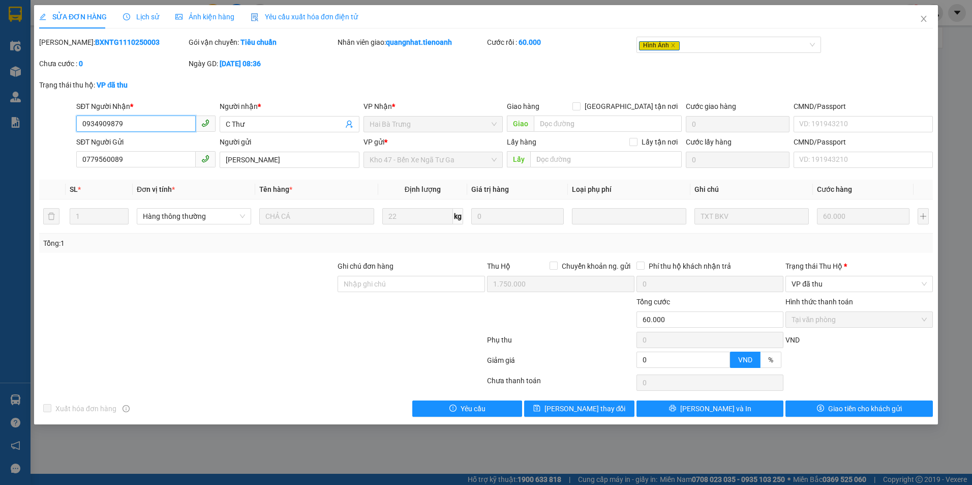
click at [131, 120] on input "0934909879" at bounding box center [136, 123] width 120 height 16
click at [95, 40] on b "BXNTG1110250003" at bounding box center [127, 42] width 65 height 8
copy b "BXNTG1110250003"
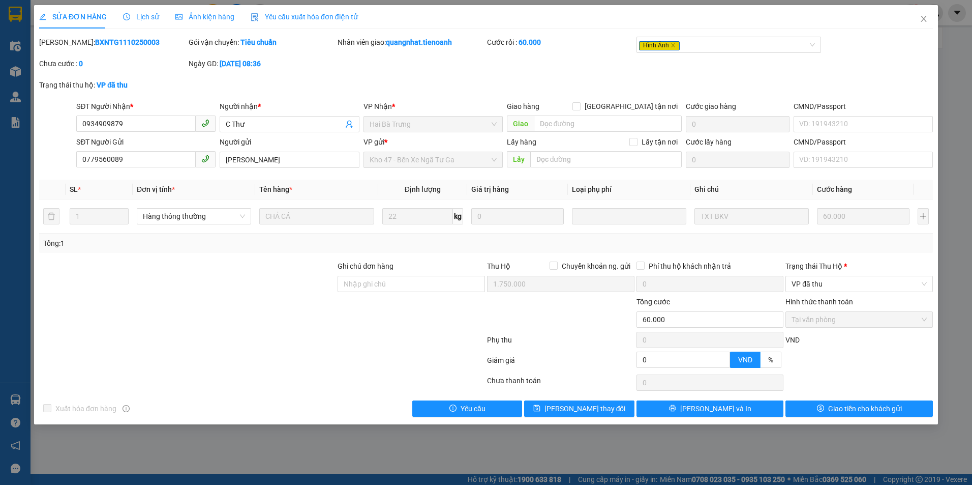
click at [111, 42] on b "BXNTG1110250003" at bounding box center [127, 42] width 65 height 8
click at [120, 43] on b "BXNTG1110250003" at bounding box center [127, 42] width 65 height 8
copy b "BXNTG1110250003"
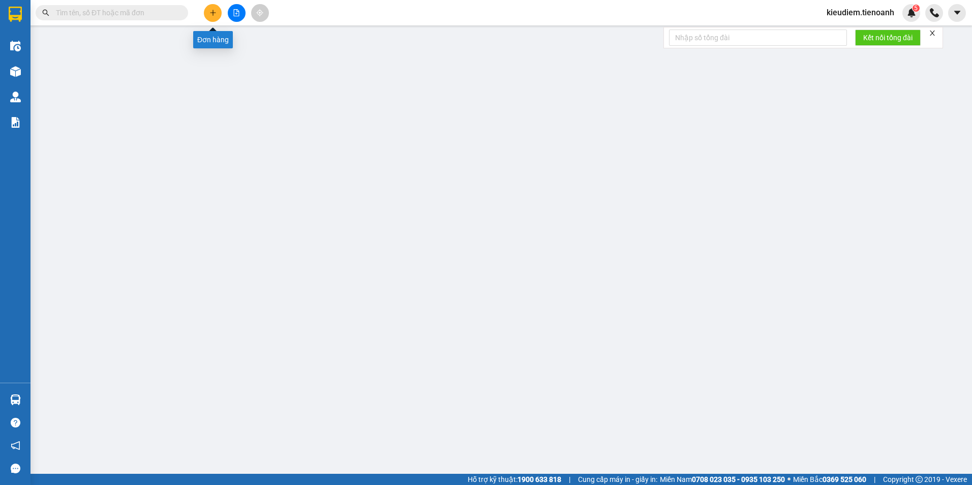
click at [215, 12] on icon "plus" at bounding box center [213, 12] width 7 height 7
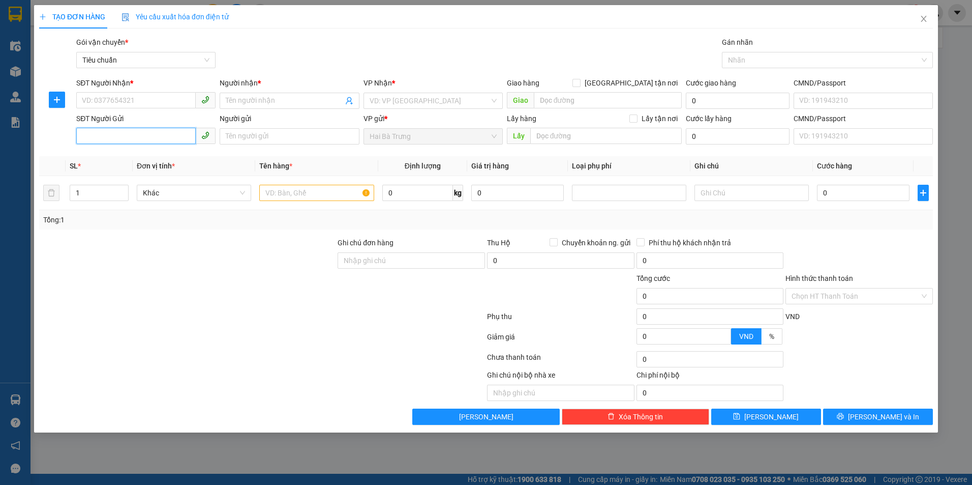
click at [145, 133] on input "SĐT Người Gửi" at bounding box center [136, 136] width 120 height 16
paste input "0934909879"
type input "0934909879"
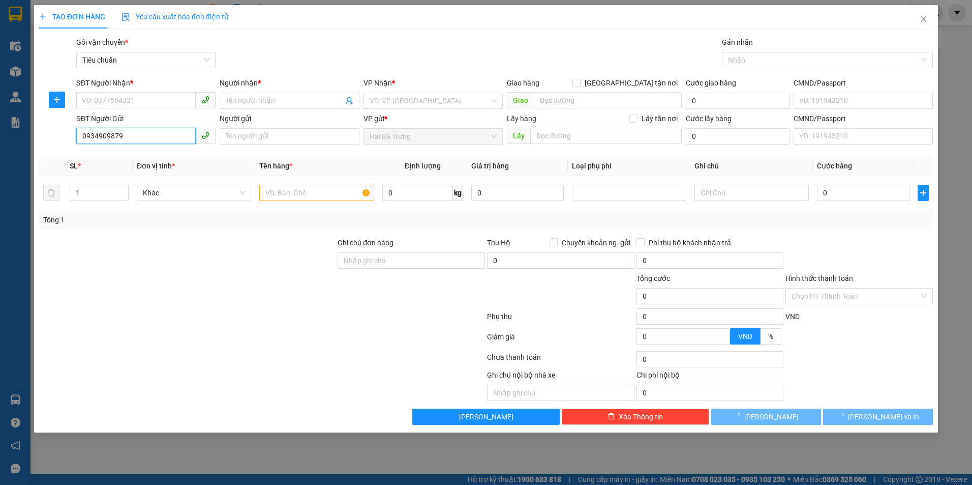
click at [167, 134] on input "0934909879" at bounding box center [136, 136] width 120 height 16
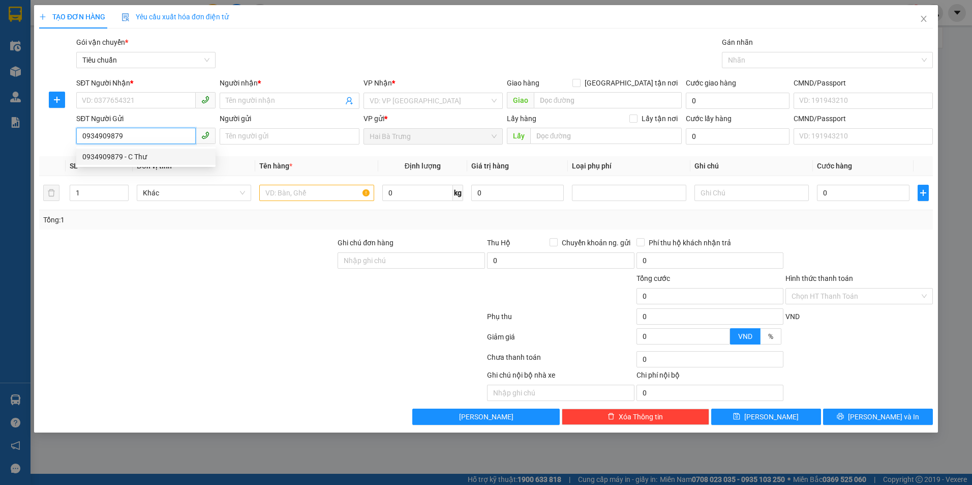
click at [155, 152] on div "0934909879 - C Thư" at bounding box center [145, 156] width 127 height 11
type input "0779560089"
type input "[PERSON_NAME]"
type input "C Thư"
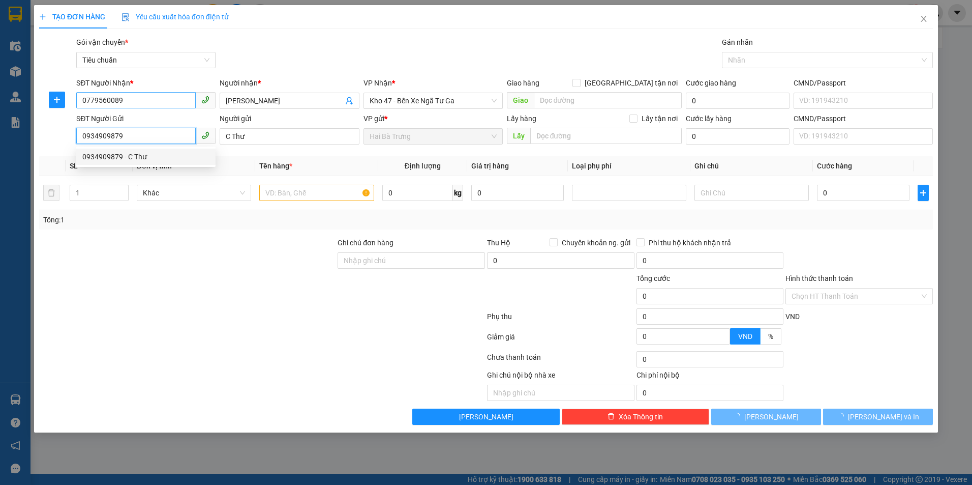
type input "20.000"
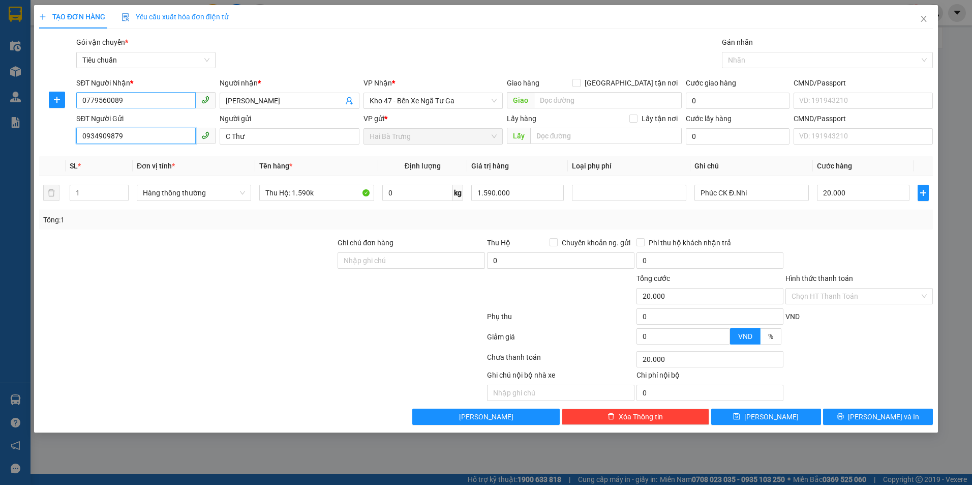
type input "0934909879"
click at [211, 196] on span "Hàng thông thường" at bounding box center [194, 192] width 102 height 15
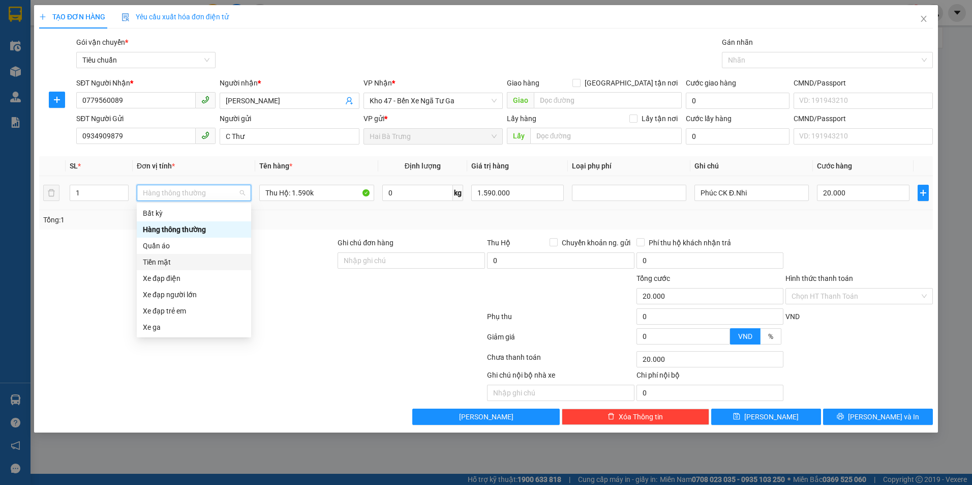
click at [176, 262] on div "Tiền mặt" at bounding box center [194, 261] width 102 height 11
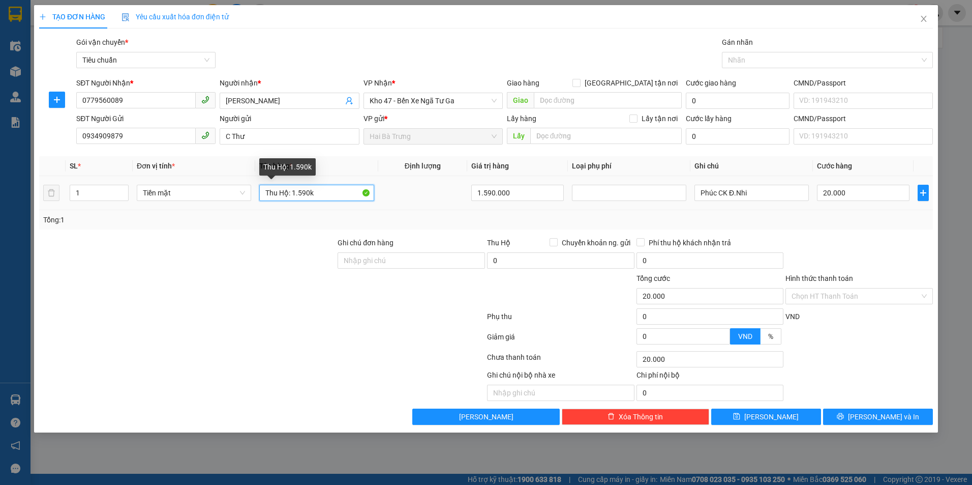
drag, startPoint x: 299, startPoint y: 195, endPoint x: 352, endPoint y: 189, distance: 53.7
click at [330, 194] on input "Thu Hộ: 1.590k" at bounding box center [316, 193] width 114 height 16
type input "Thu Hộ: 1.750.000"
drag, startPoint x: 527, startPoint y: 195, endPoint x: 415, endPoint y: 197, distance: 112.4
click at [415, 197] on tr "1 Tiền mặt Thu Hộ: 1.750.000 1.590.000 Phúc CK Đ.Nhi 20.000" at bounding box center [486, 193] width 894 height 34
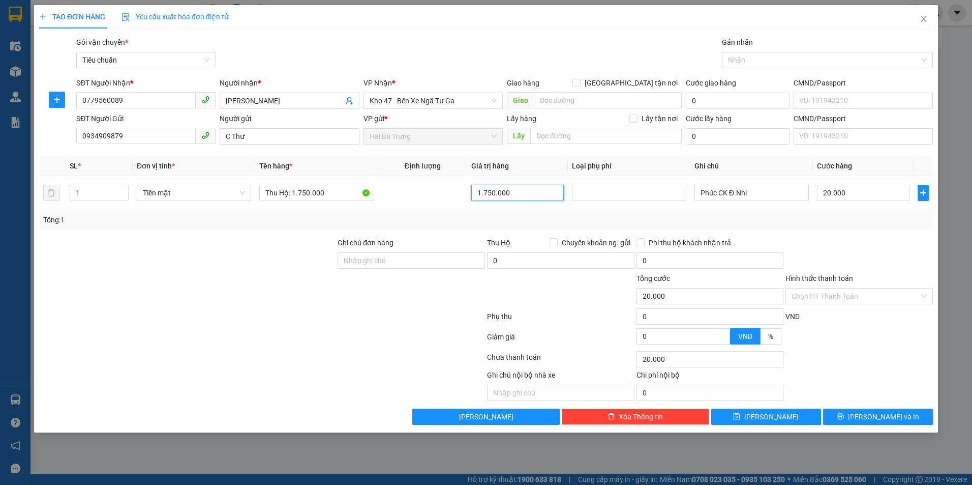
type input "1.750.000"
click at [351, 216] on div "Tổng: 1" at bounding box center [209, 219] width 332 height 11
click at [775, 218] on div "Tổng: 1" at bounding box center [486, 219] width 886 height 11
drag, startPoint x: 716, startPoint y: 194, endPoint x: 678, endPoint y: 194, distance: 37.6
click at [678, 194] on tr "1 Tiền mặt Thu Hộ: 1.750.000 1.750.000 Phúc CK Đ.Nhi 20.000" at bounding box center [486, 193] width 894 height 34
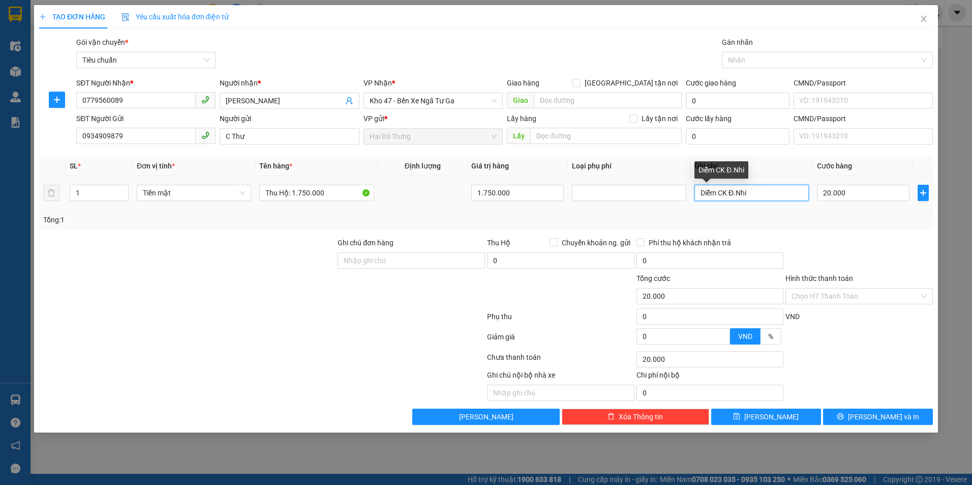
click at [738, 192] on input "Diễm CK Đ.Nhi" at bounding box center [752, 193] width 114 height 16
click at [741, 190] on input "Diễm CK Nhi" at bounding box center [752, 193] width 114 height 16
click at [722, 193] on input "Diễm CK Nhi" at bounding box center [752, 193] width 114 height 16
type input "Diễm CK Nhi"
click at [795, 231] on div "Transit Pickup Surcharge Ids Transit Deliver Surcharge Ids Transit Deliver Surc…" at bounding box center [486, 231] width 894 height 388
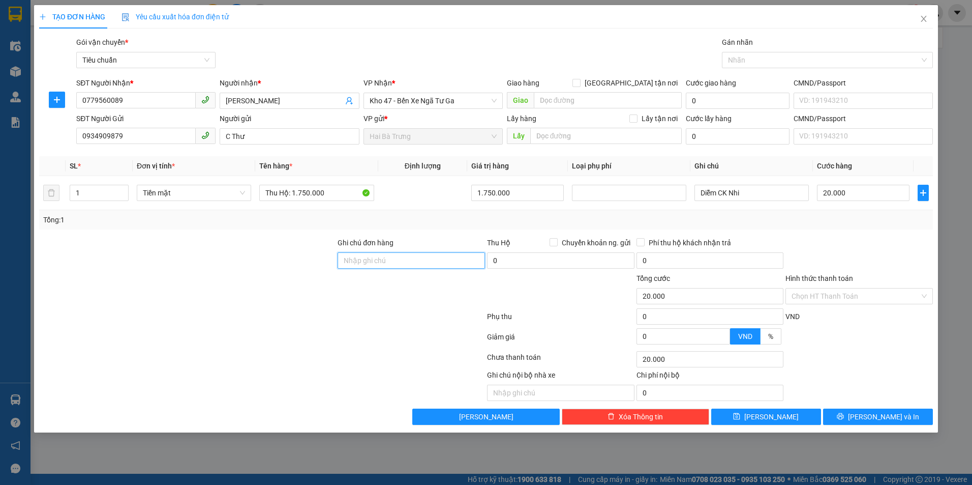
paste input "BXNTG1110250003"
type input "BXNTG1110250003"
click at [394, 321] on div at bounding box center [262, 318] width 448 height 20
click at [415, 264] on input "BXNTG1110250003" at bounding box center [411, 260] width 147 height 16
click at [413, 283] on div at bounding box center [412, 291] width 150 height 36
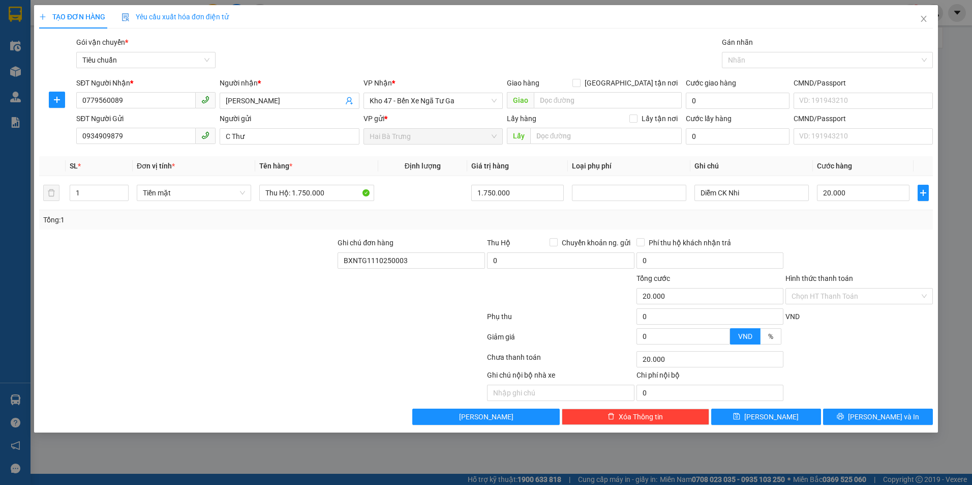
click at [862, 344] on div at bounding box center [860, 340] width 150 height 18
click at [856, 411] on button "[PERSON_NAME] và In" at bounding box center [878, 416] width 110 height 16
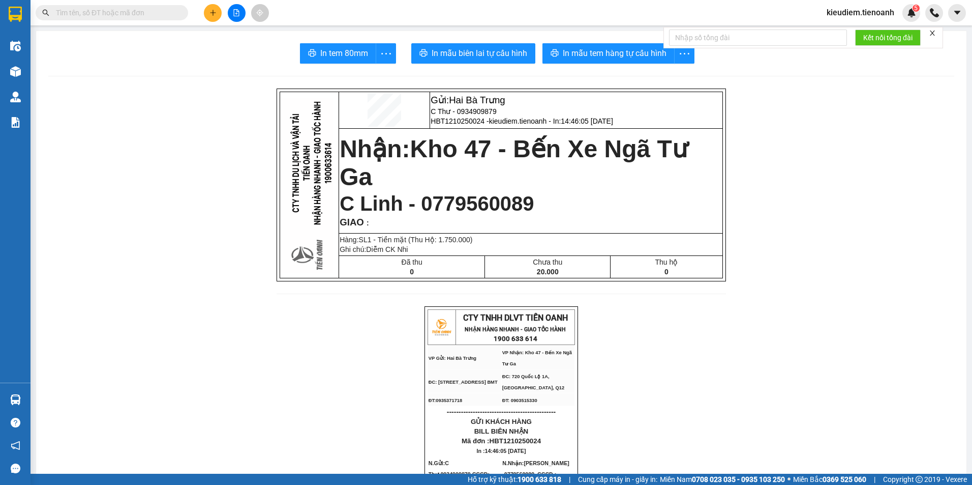
click at [442, 199] on span "C Linh - 0779560089" at bounding box center [437, 203] width 194 height 22
drag, startPoint x: 442, startPoint y: 199, endPoint x: 481, endPoint y: 125, distance: 84.2
click at [479, 125] on span "HBT1210250024 - kieudiem.tienoanh - In: 14:46:05 - 12/10/2025" at bounding box center [522, 121] width 183 height 8
click at [468, 110] on span "C Thư - 0934909879" at bounding box center [464, 111] width 66 height 8
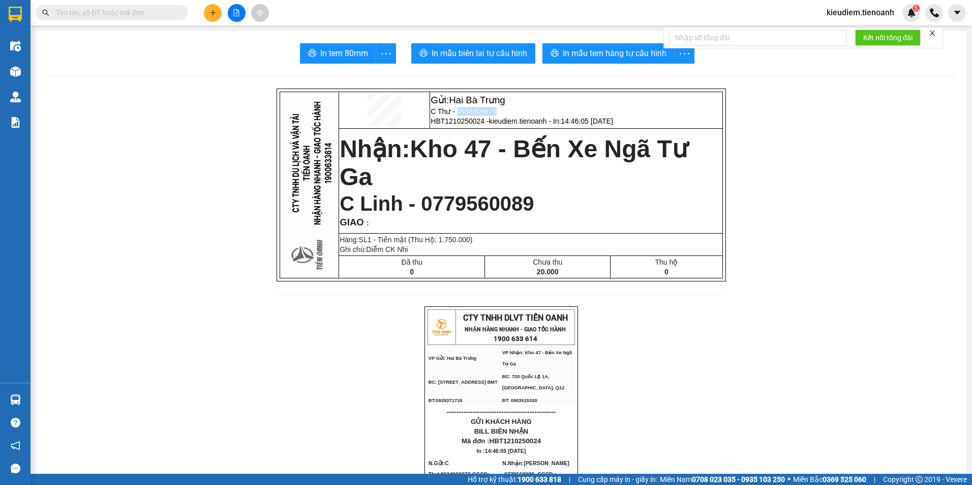
click at [468, 110] on span "C Thư - 0934909879" at bounding box center [464, 111] width 66 height 8
drag, startPoint x: 468, startPoint y: 110, endPoint x: 412, endPoint y: 207, distance: 111.4
click at [412, 207] on span "C Linh - 0779560089" at bounding box center [437, 203] width 194 height 22
click at [572, 117] on td "Gửi: Hai Bà Trưng C Thư - 0934909879 HBT1210250024 - kieudiem.tienoanh - In: 14…" at bounding box center [576, 110] width 292 height 37
click at [499, 122] on span "kieudiem.tienoanh - In: 14:46:05 - 12/10/2025" at bounding box center [551, 121] width 124 height 8
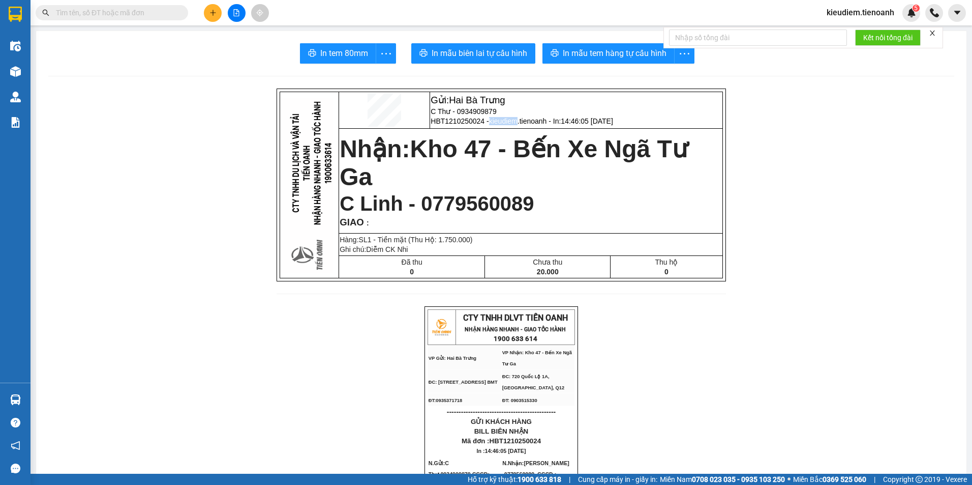
click at [499, 122] on span "kieudiem.tienoanh - In: 14:46:05 - 12/10/2025" at bounding box center [551, 121] width 124 height 8
drag, startPoint x: 499, startPoint y: 122, endPoint x: 454, endPoint y: 123, distance: 45.3
click at [454, 123] on span "HBT1210250024 - kieudiem.tienoanh - In: 14:46:05 - 12/10/2025" at bounding box center [522, 121] width 183 height 8
copy span "HBT1210250024"
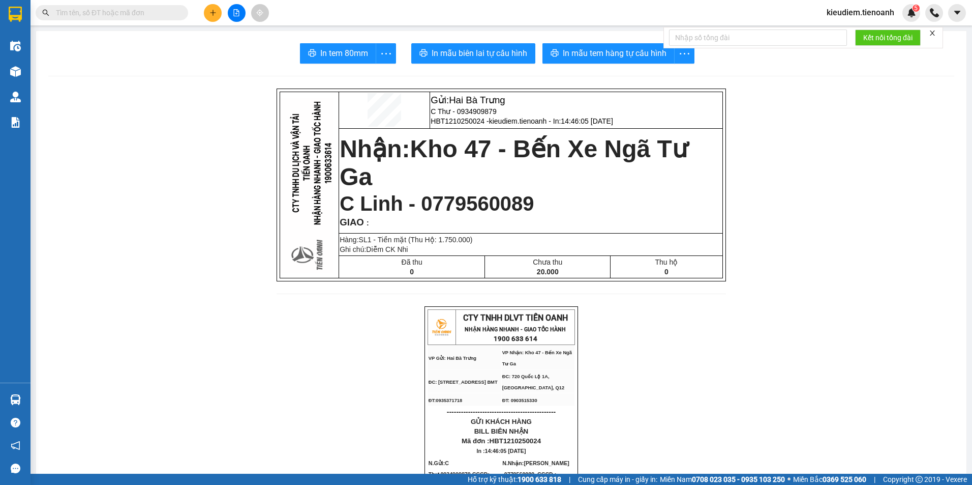
paste input "HBT1210250024"
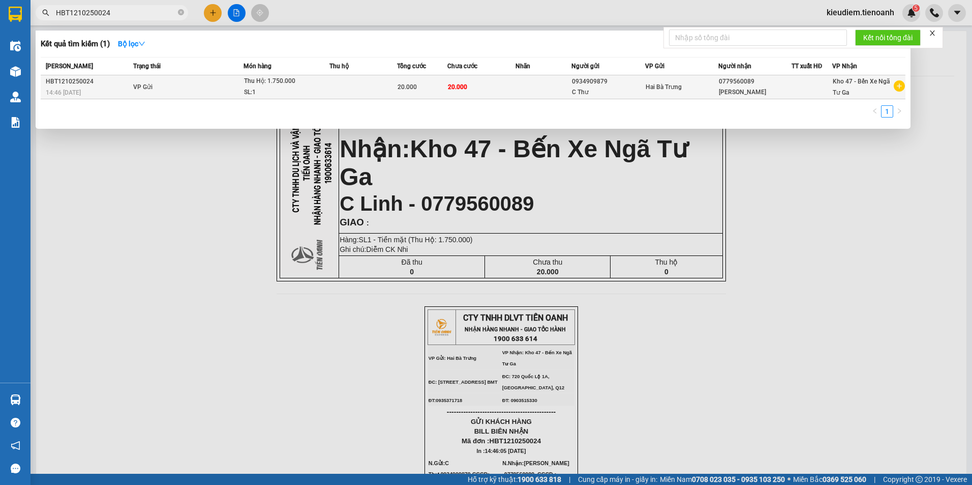
type input "HBT1210250024"
click at [160, 93] on td "VP Gửi" at bounding box center [187, 87] width 113 height 24
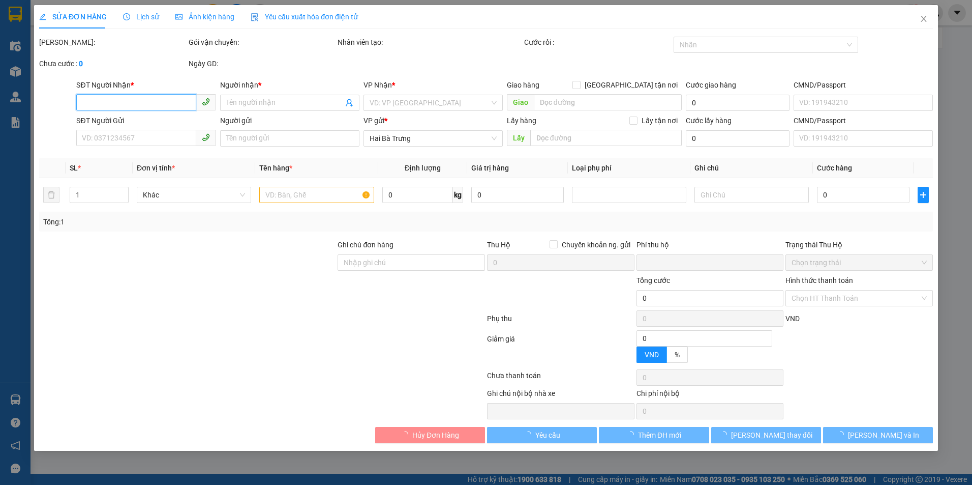
type input "0779560089"
type input "[PERSON_NAME]"
type input "0934909879"
type input "C Thư"
type input "BXNTG1110250003"
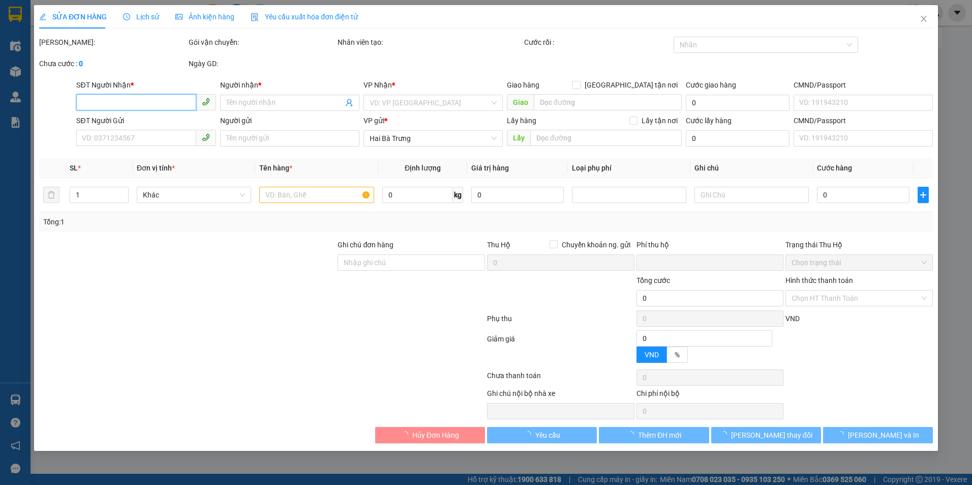
type input "0"
type input "20.000"
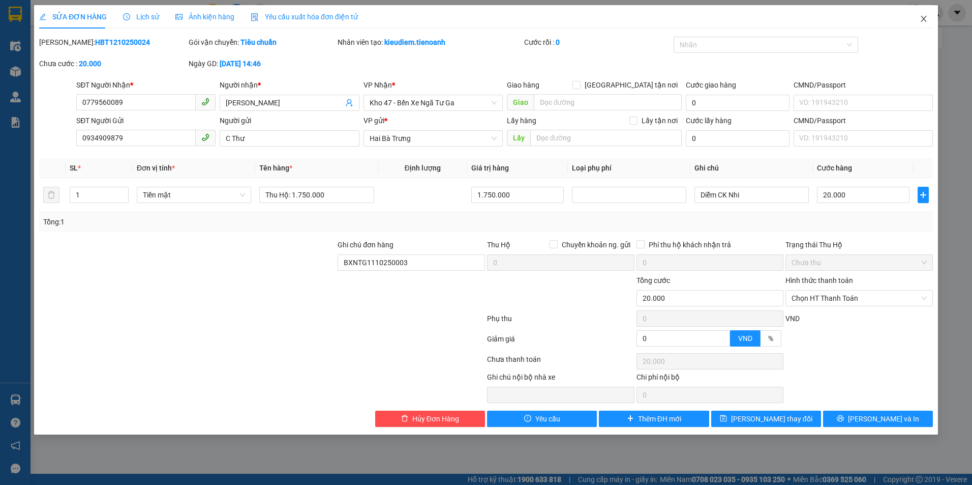
click at [923, 25] on span "Close" at bounding box center [924, 19] width 28 height 28
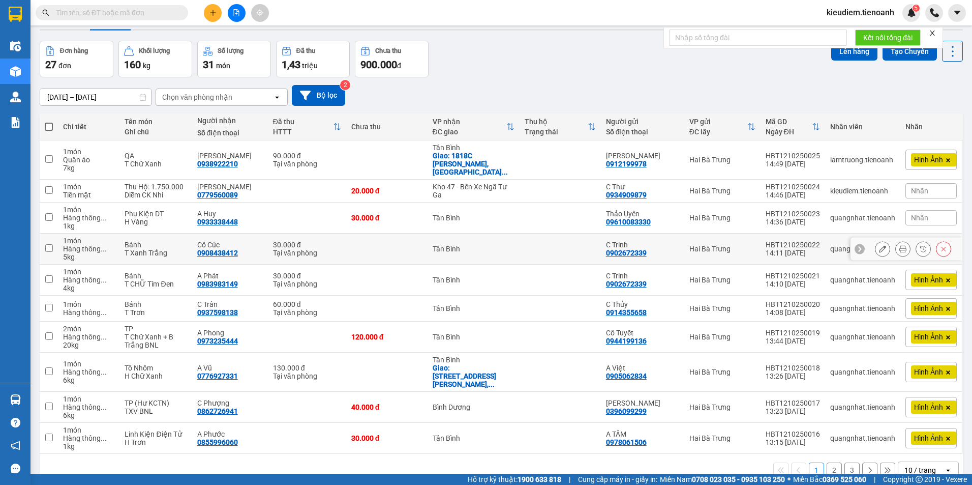
scroll to position [47, 0]
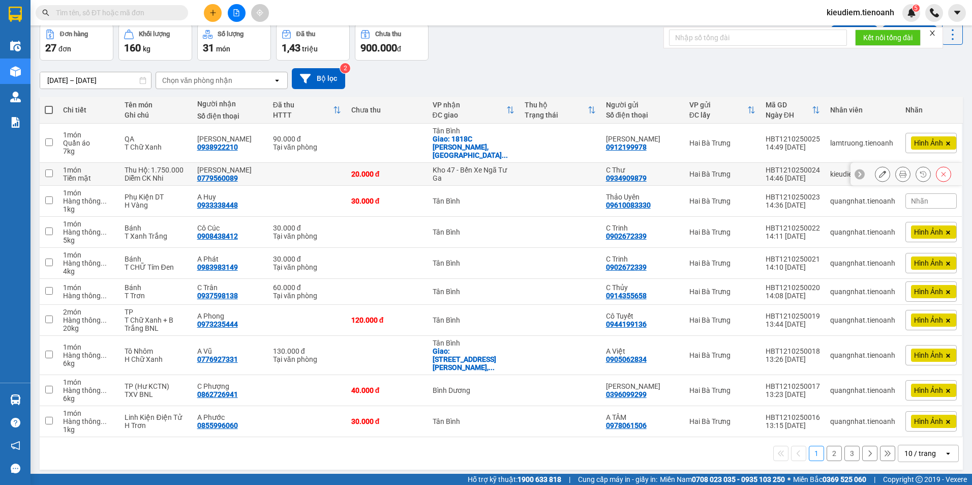
click at [858, 171] on icon at bounding box center [859, 174] width 3 height 6
click at [817, 164] on td "HBT1210250024 14:46 [DATE]" at bounding box center [793, 174] width 65 height 23
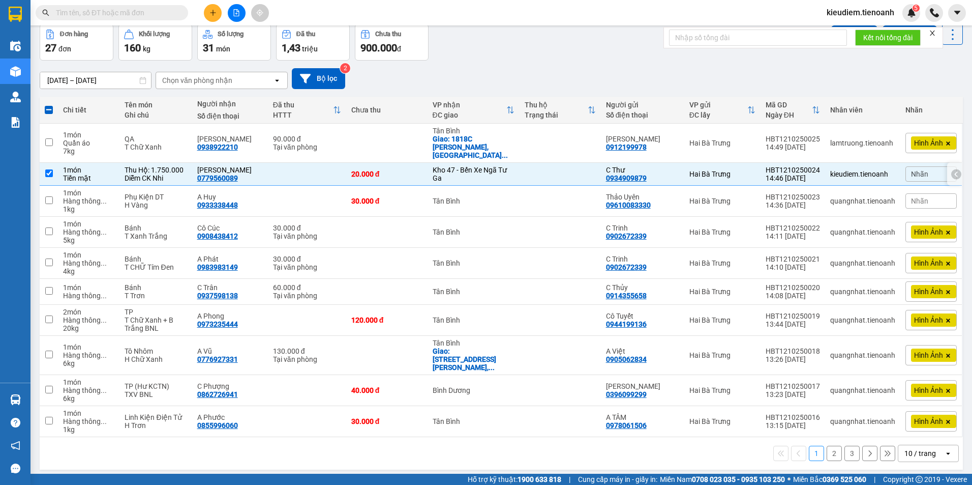
click at [800, 166] on div "HBT1210250024" at bounding box center [793, 170] width 54 height 8
checkbox input "false"
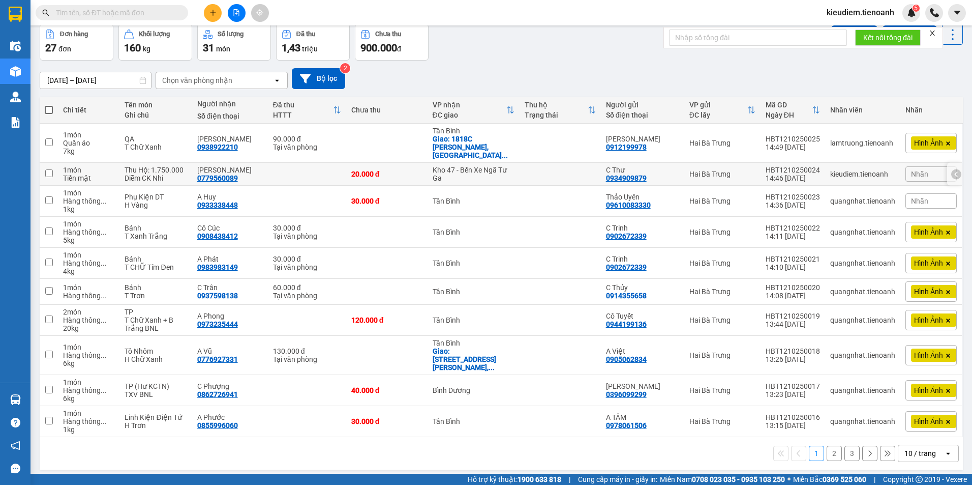
click at [953, 170] on icon at bounding box center [956, 173] width 7 height 7
click at [879, 170] on icon at bounding box center [882, 173] width 7 height 7
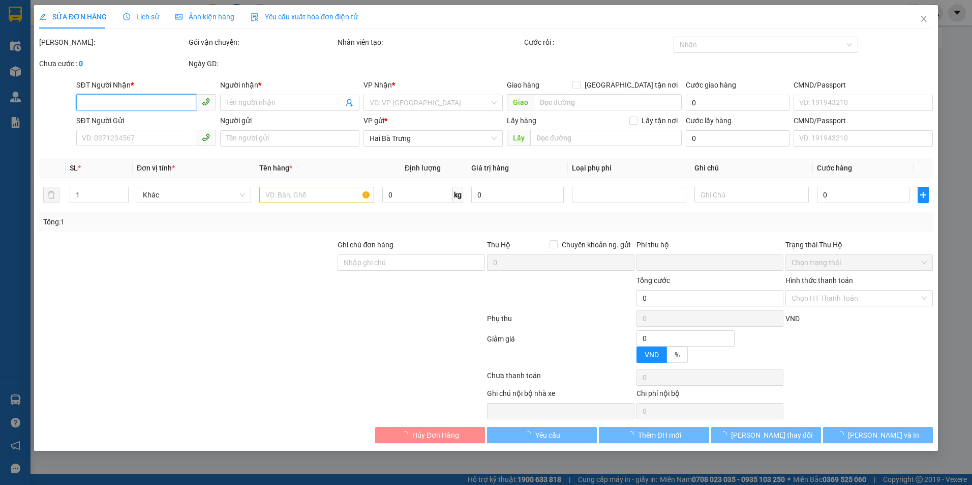
type input "0779560089"
type input "[PERSON_NAME]"
type input "0934909879"
type input "C Thư"
type input "BXNTG1110250003"
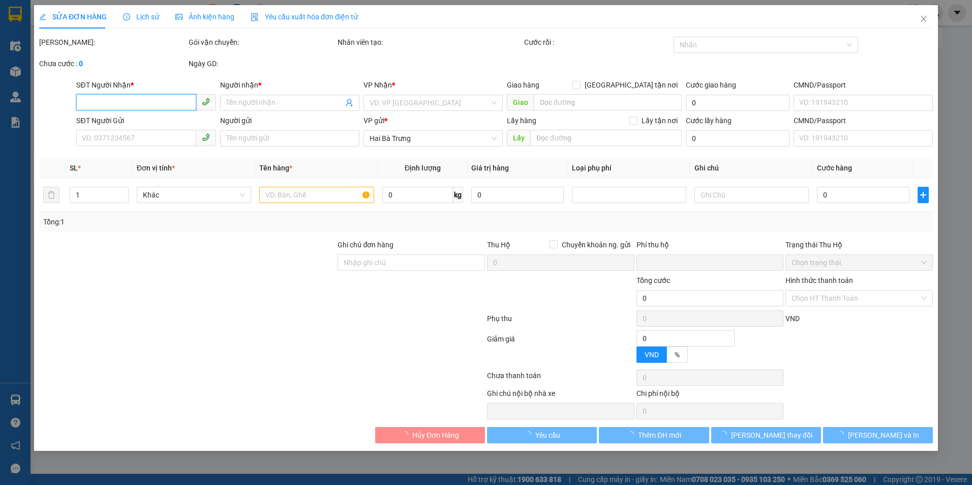
type input "0"
type input "20.000"
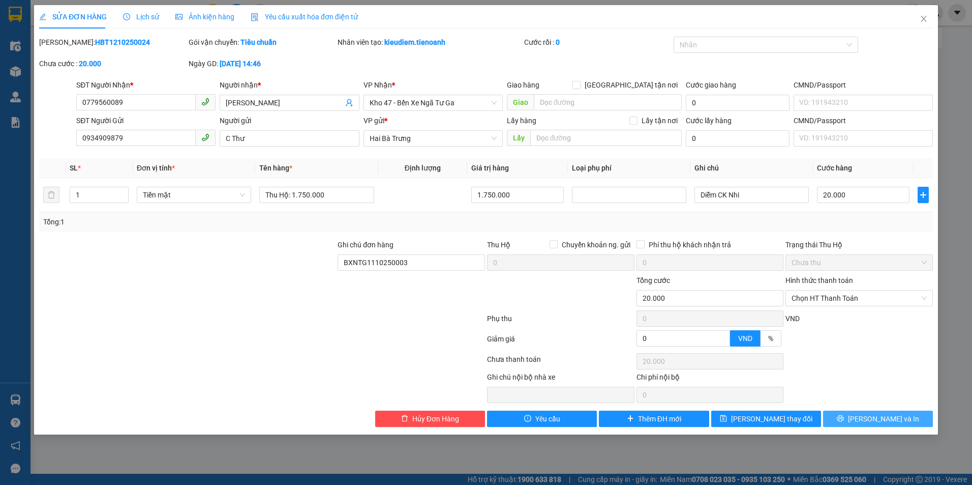
drag, startPoint x: 851, startPoint y: 415, endPoint x: 516, endPoint y: 205, distance: 395.5
click at [851, 415] on button "[PERSON_NAME] và In" at bounding box center [878, 418] width 110 height 16
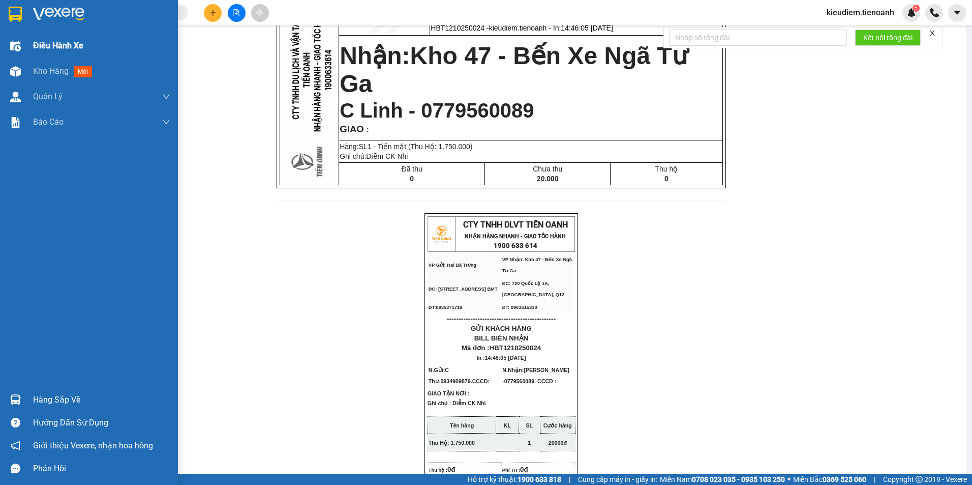
scroll to position [37, 0]
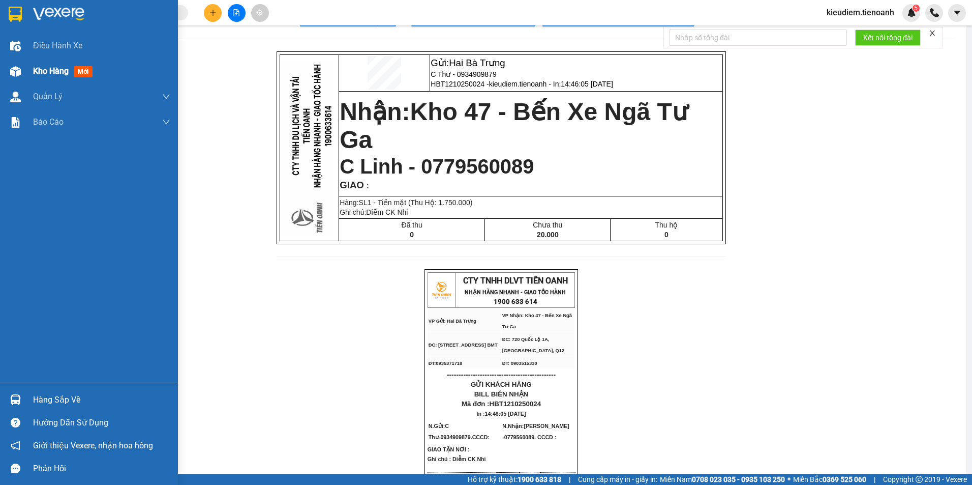
click at [45, 65] on div "Kho hàng mới" at bounding box center [65, 71] width 64 height 13
